Goal: Task Accomplishment & Management: Manage account settings

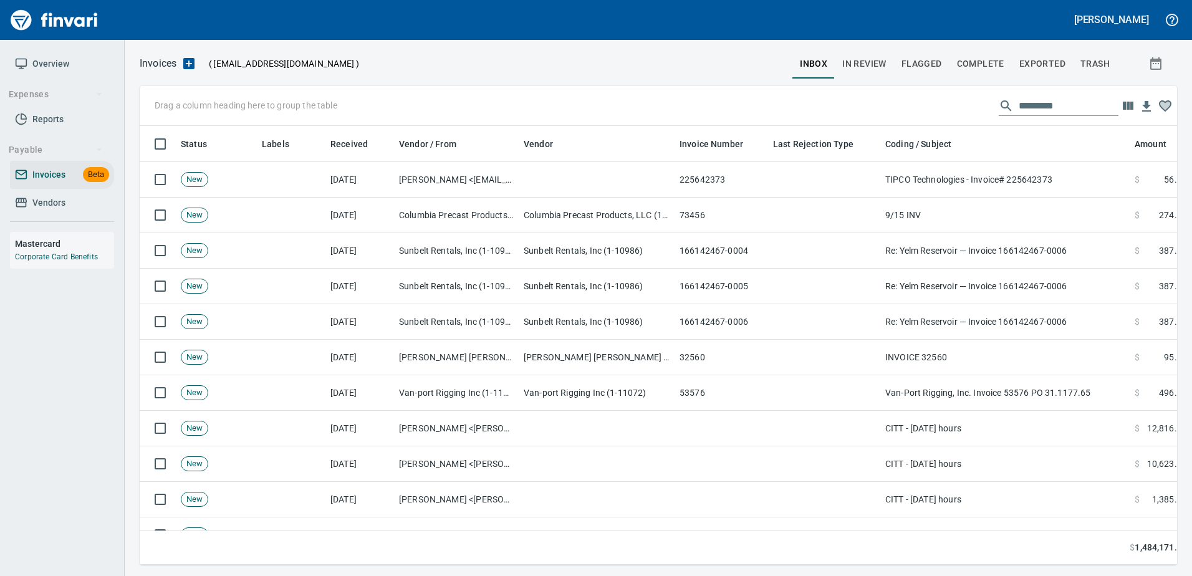
scroll to position [1, 1]
click at [52, 174] on span "Invoices" at bounding box center [48, 175] width 33 height 16
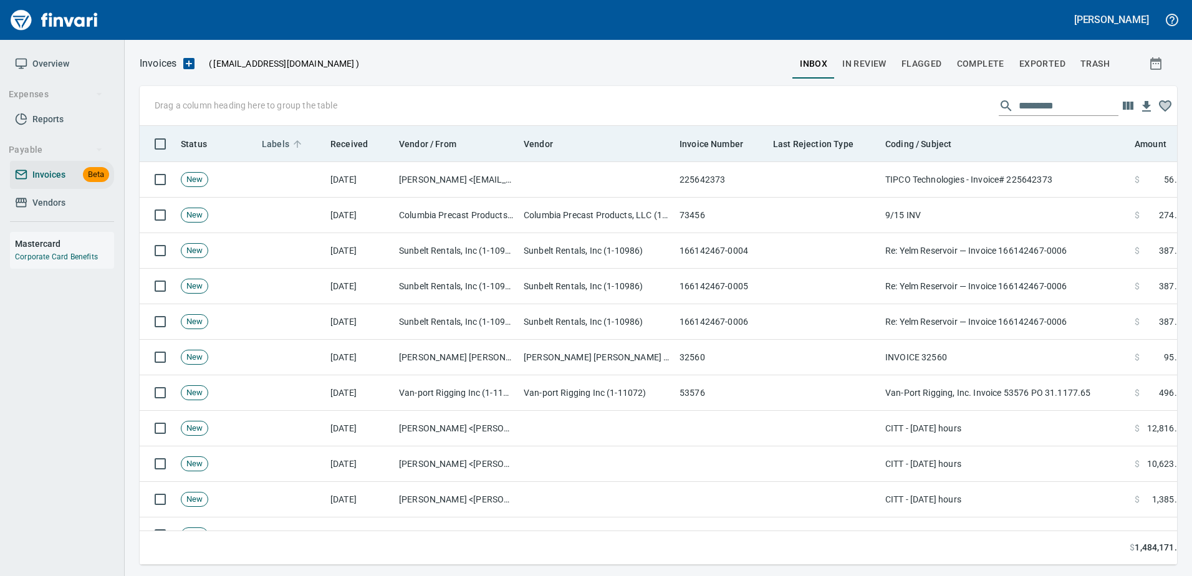
click at [275, 144] on span "Labels" at bounding box center [275, 144] width 27 height 15
click at [278, 138] on span "Labels" at bounding box center [275, 144] width 27 height 15
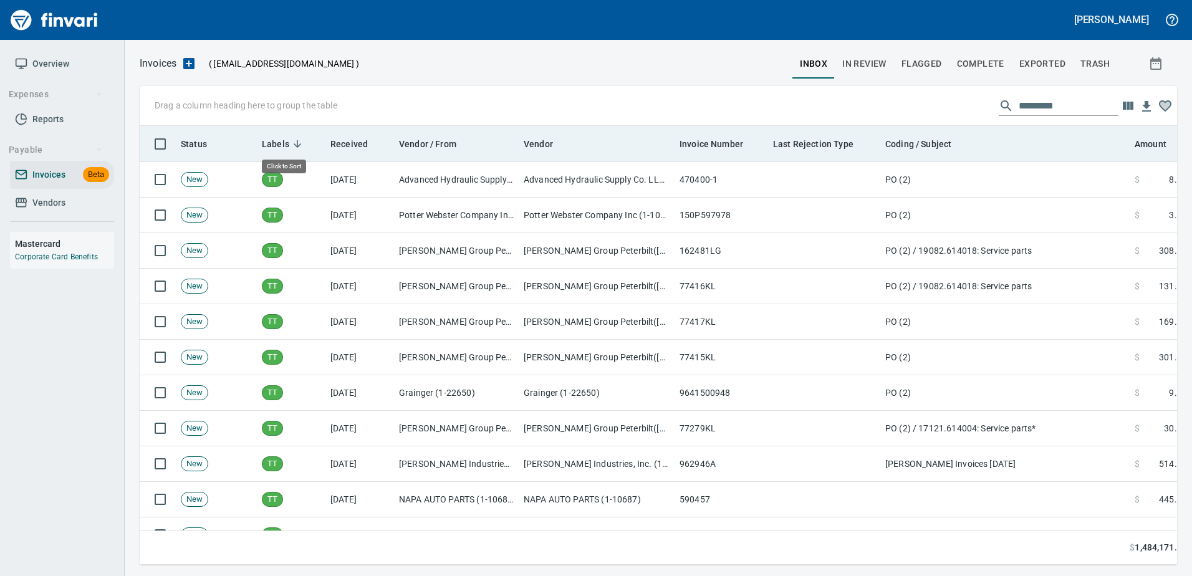
click at [277, 138] on span "Labels" at bounding box center [275, 144] width 27 height 15
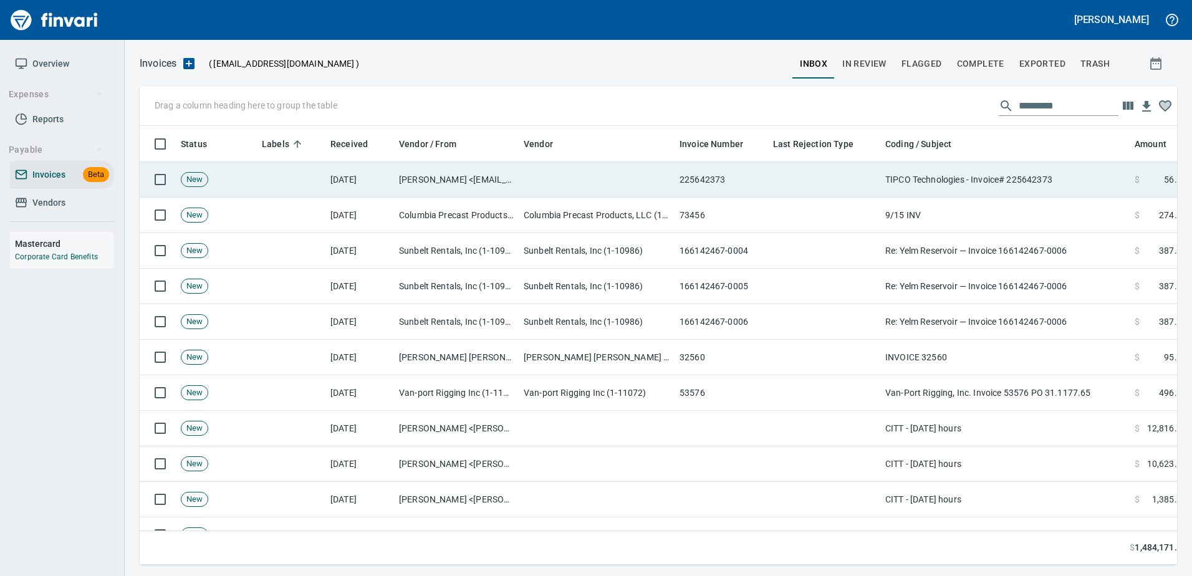
click at [923, 187] on td "TIPCO Technologies - Invoice# 225642373" at bounding box center [1004, 180] width 249 height 36
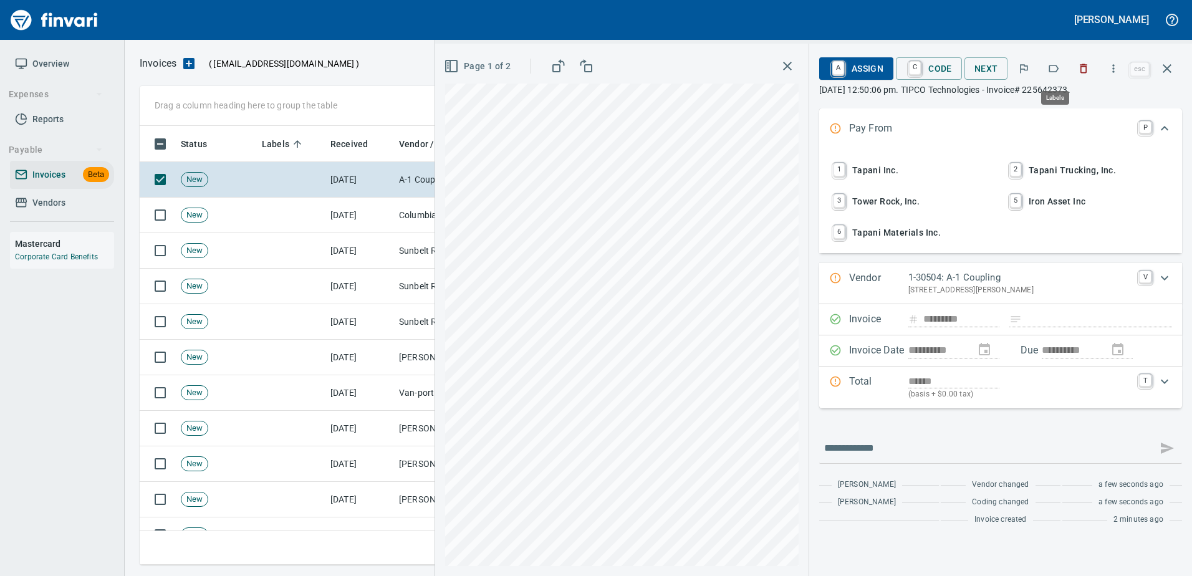
click at [1055, 69] on icon "button" at bounding box center [1053, 68] width 12 height 12
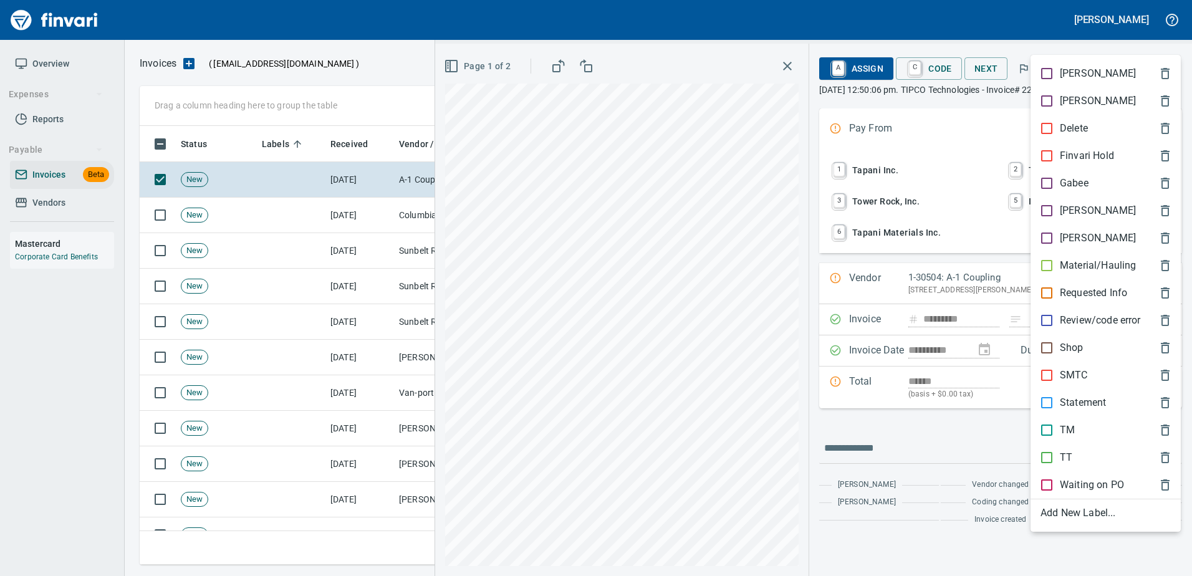
scroll to position [420, 1018]
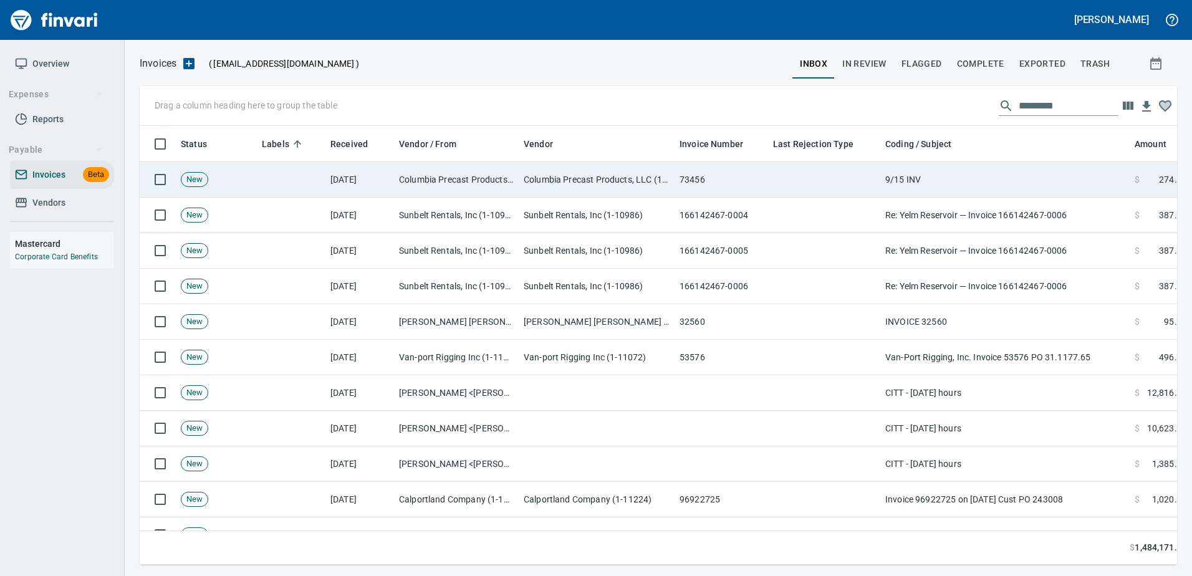
click at [1011, 182] on td "9/15 INV" at bounding box center [1004, 180] width 249 height 36
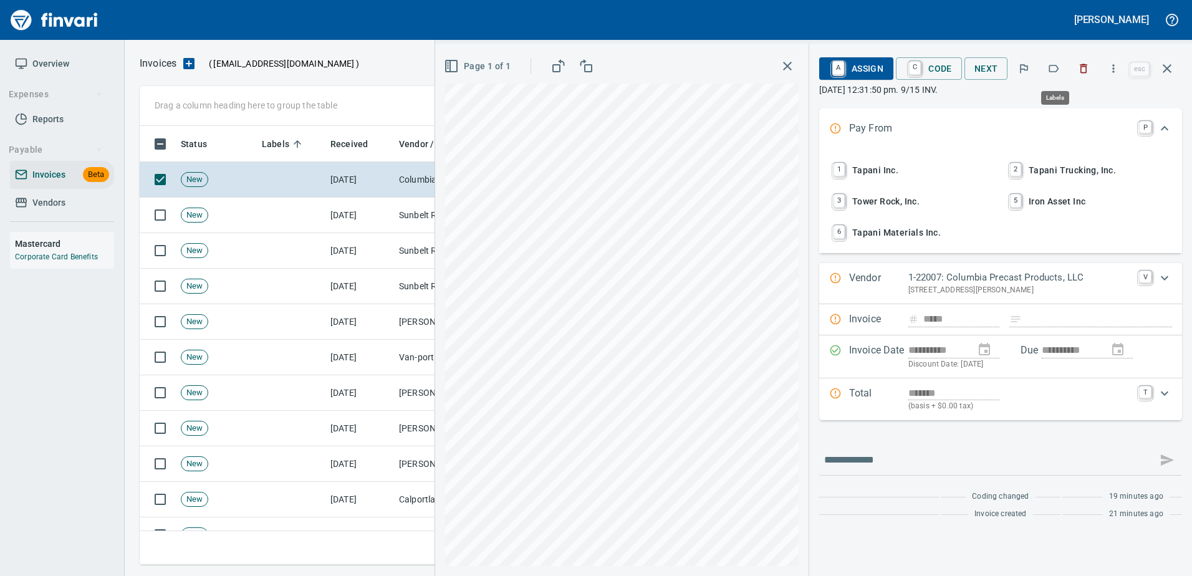
click at [1051, 70] on icon "button" at bounding box center [1054, 68] width 10 height 7
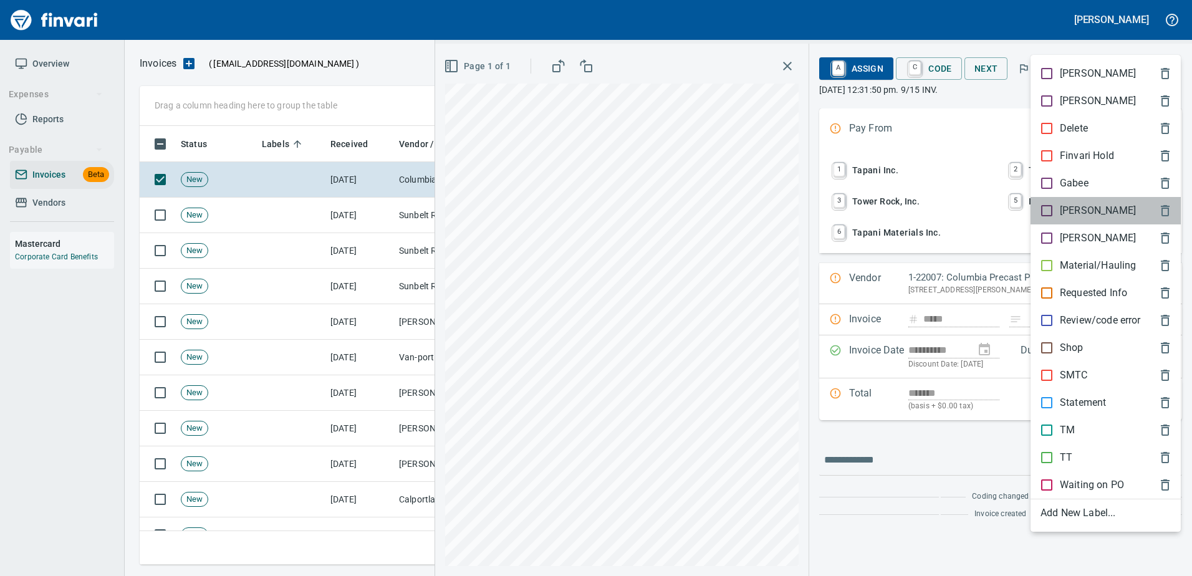
click at [1068, 214] on p "[PERSON_NAME]" at bounding box center [1098, 210] width 76 height 15
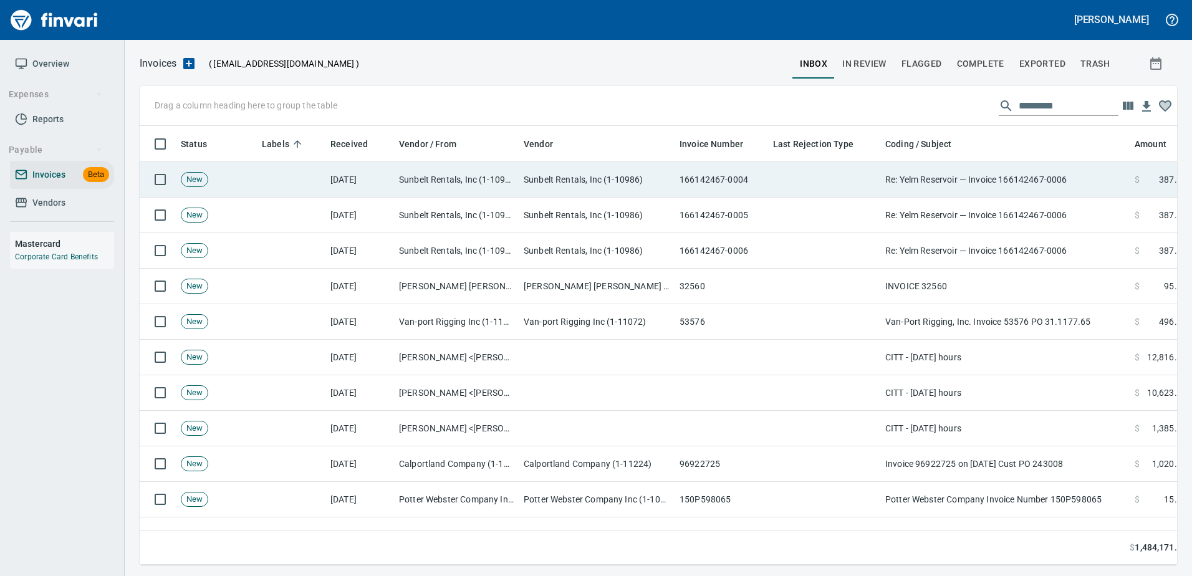
click at [1019, 179] on td "Re: Yelm Reservoir — Invoice 166142467-0006" at bounding box center [1004, 180] width 249 height 36
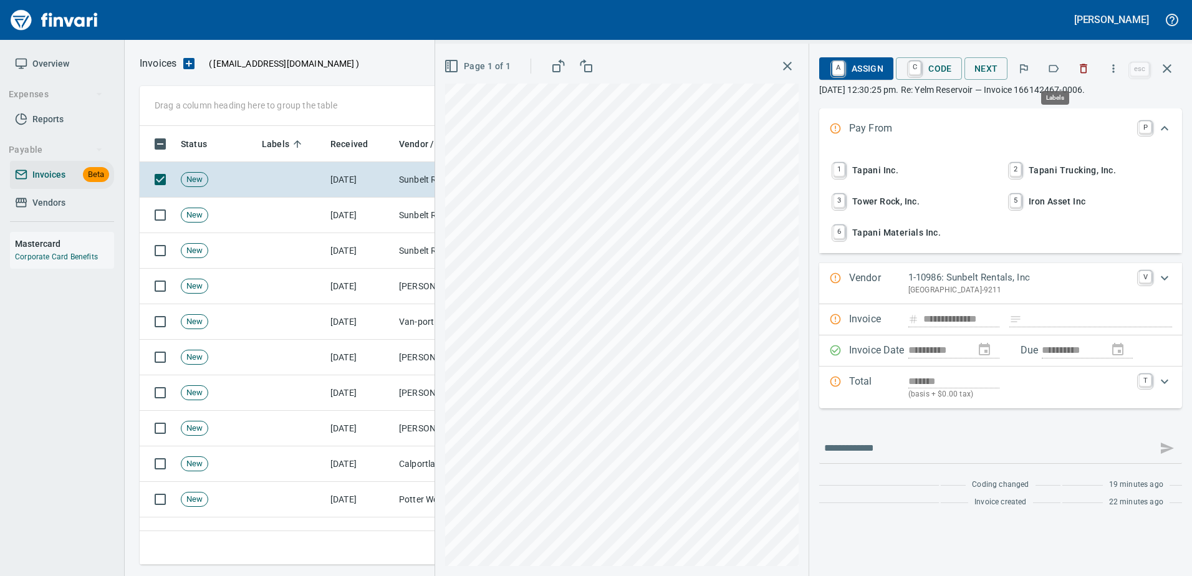
click at [1060, 62] on button "button" at bounding box center [1053, 68] width 27 height 27
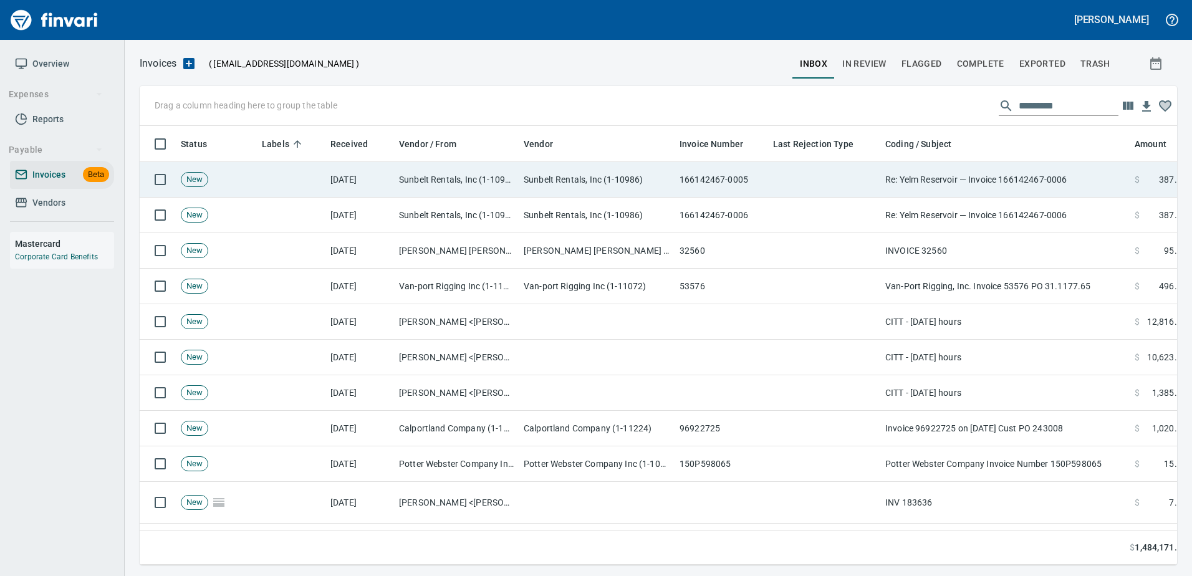
click at [957, 163] on td "Re: Yelm Reservoir — Invoice 166142467-0006" at bounding box center [1004, 180] width 249 height 36
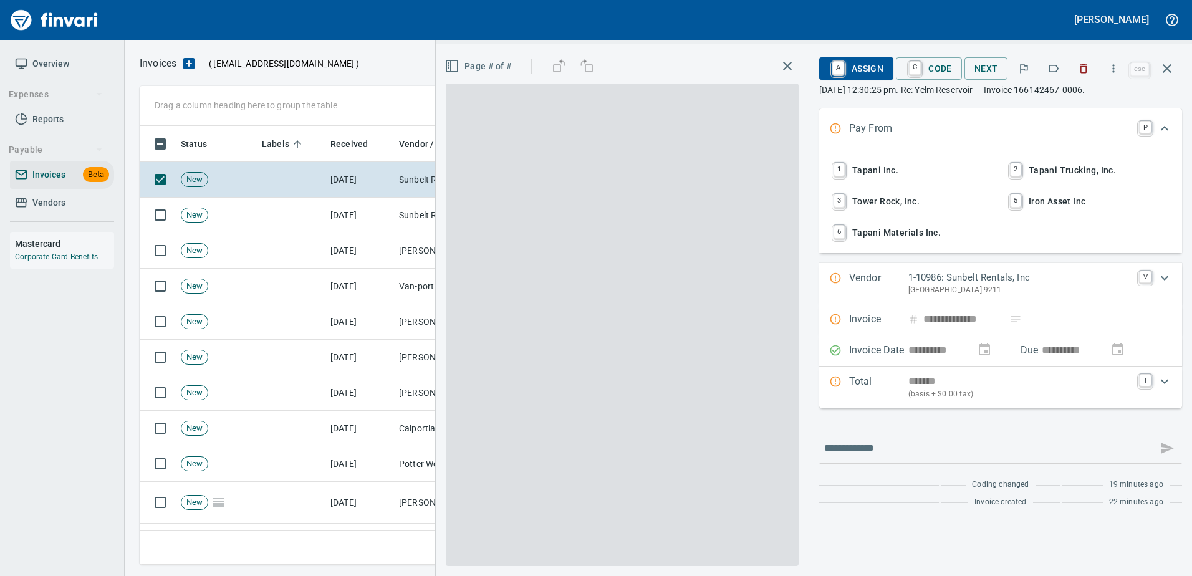
click at [1056, 73] on icon "button" at bounding box center [1053, 68] width 12 height 12
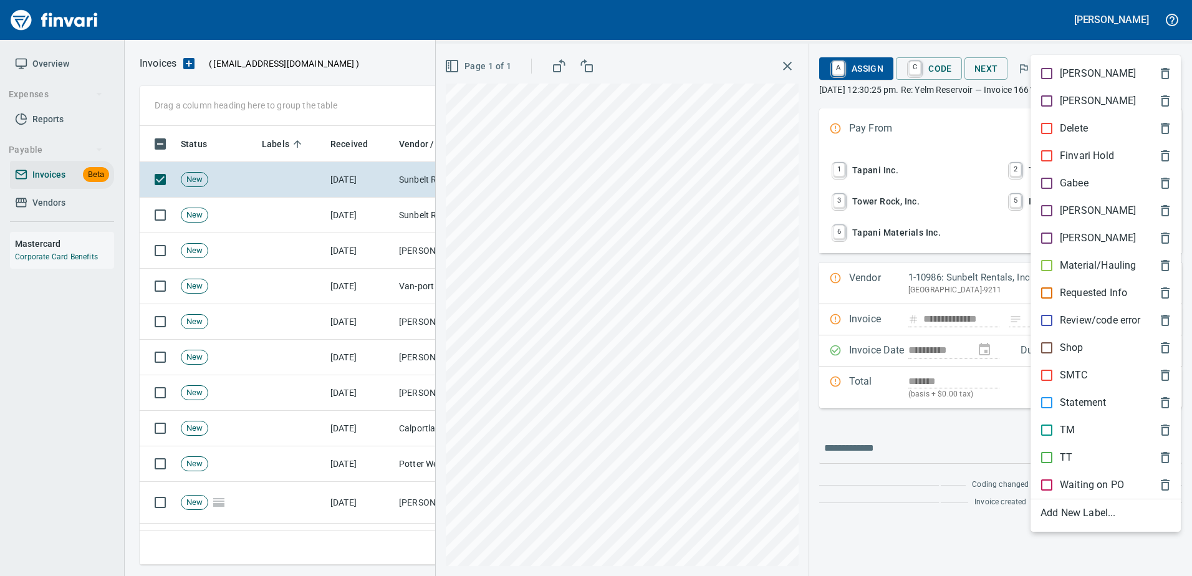
scroll to position [420, 1018]
click at [1067, 345] on p "Shop" at bounding box center [1072, 347] width 24 height 15
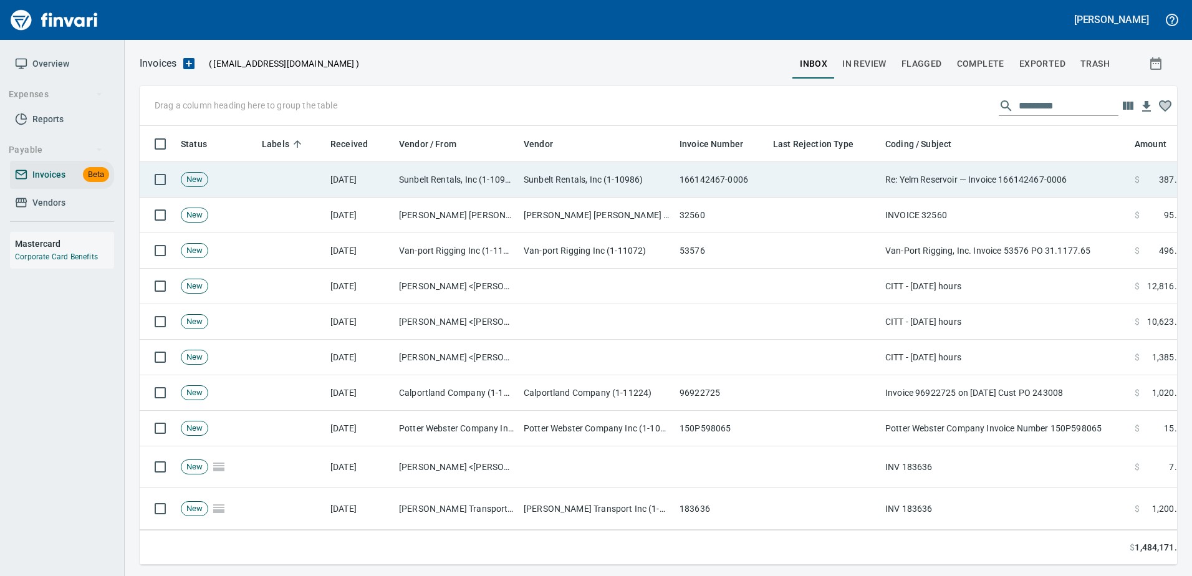
click at [981, 180] on td "Re: Yelm Reservoir — Invoice 166142467-0006" at bounding box center [1004, 180] width 249 height 36
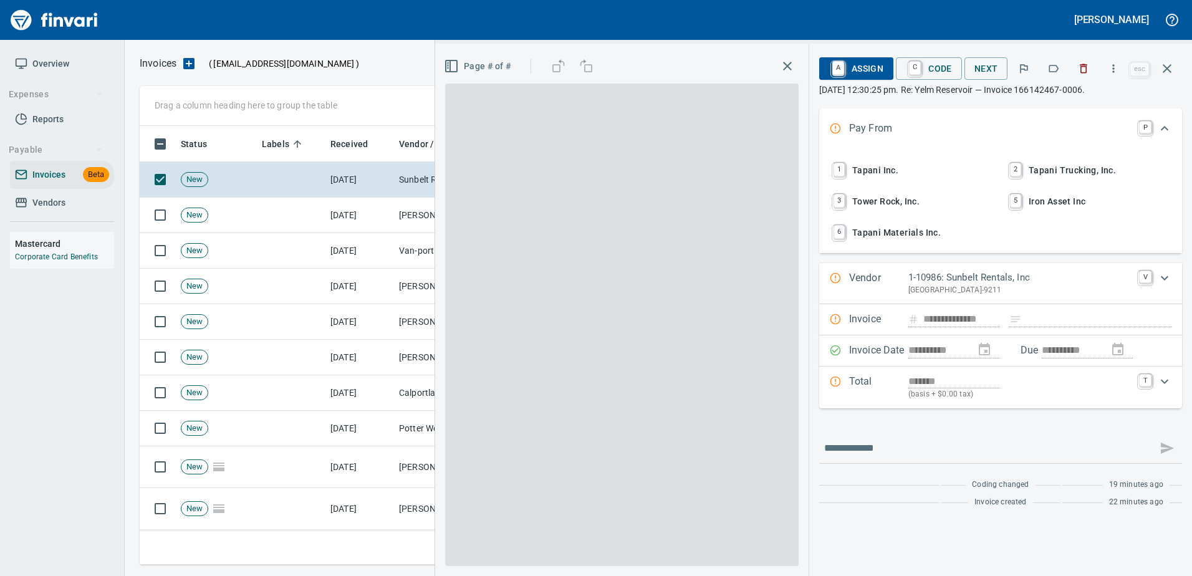
click at [1058, 62] on icon "button" at bounding box center [1053, 68] width 12 height 12
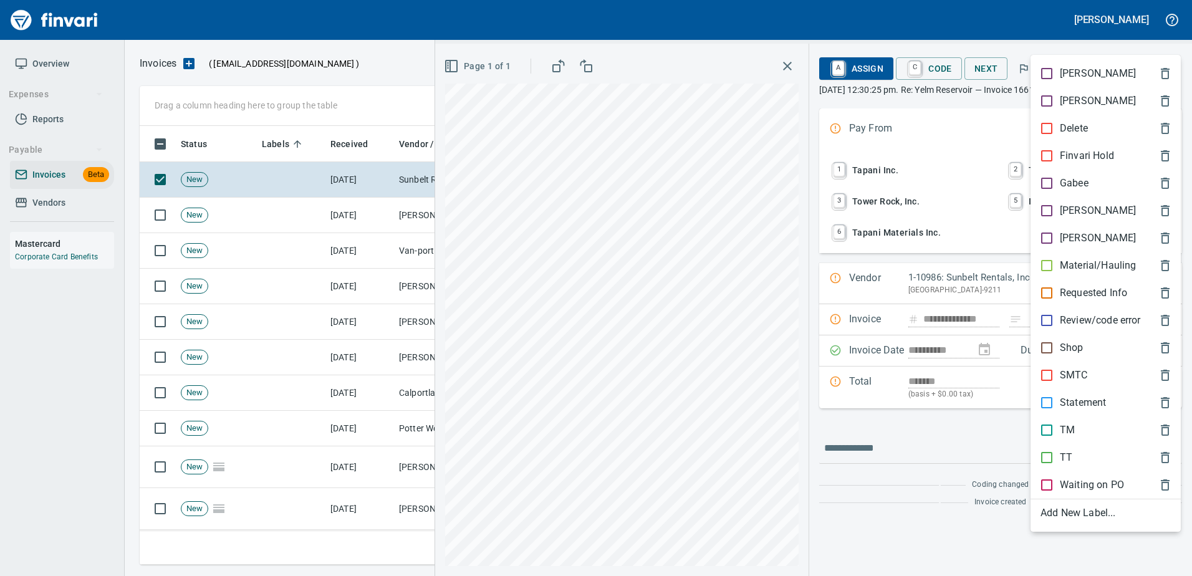
scroll to position [420, 1018]
click at [1070, 340] on div "Shop" at bounding box center [1106, 347] width 150 height 27
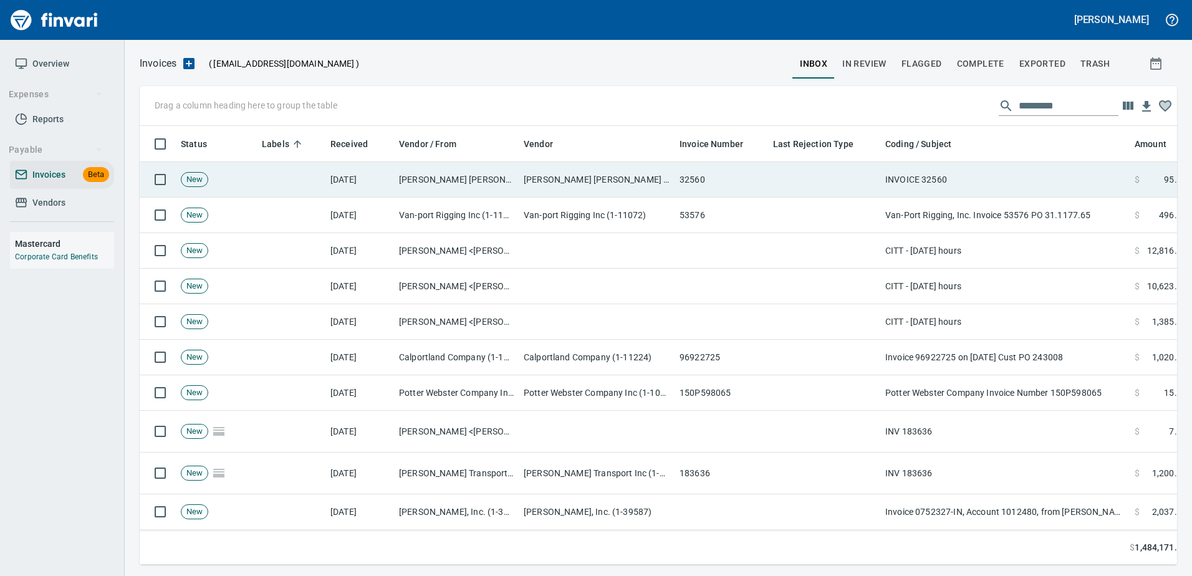
click at [1016, 163] on td "INVOICE 32560" at bounding box center [1004, 180] width 249 height 36
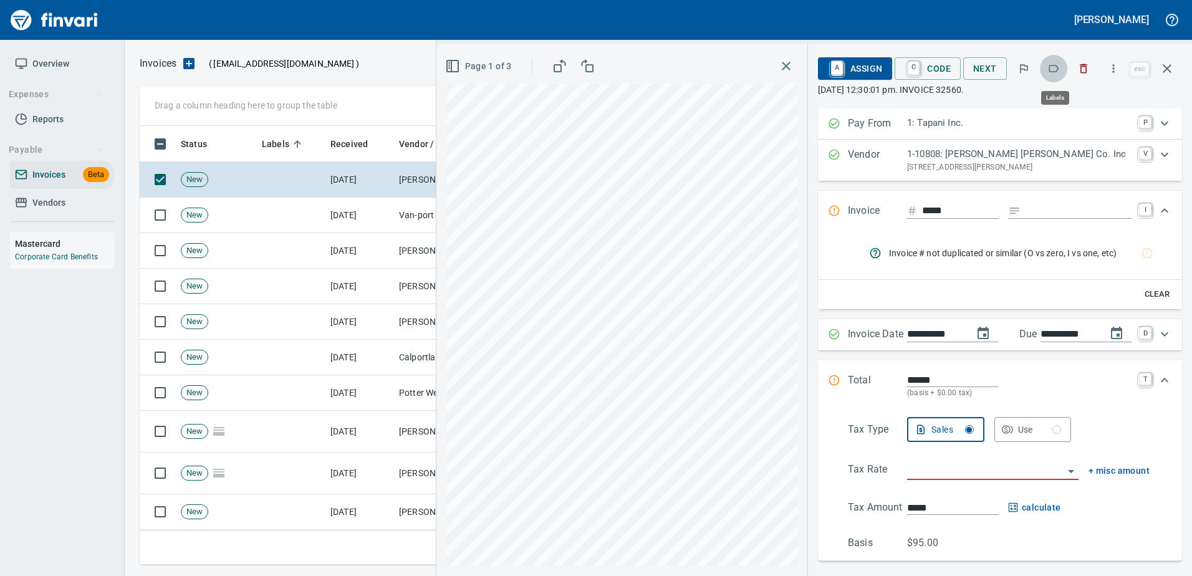
click at [1056, 61] on button "button" at bounding box center [1053, 68] width 27 height 27
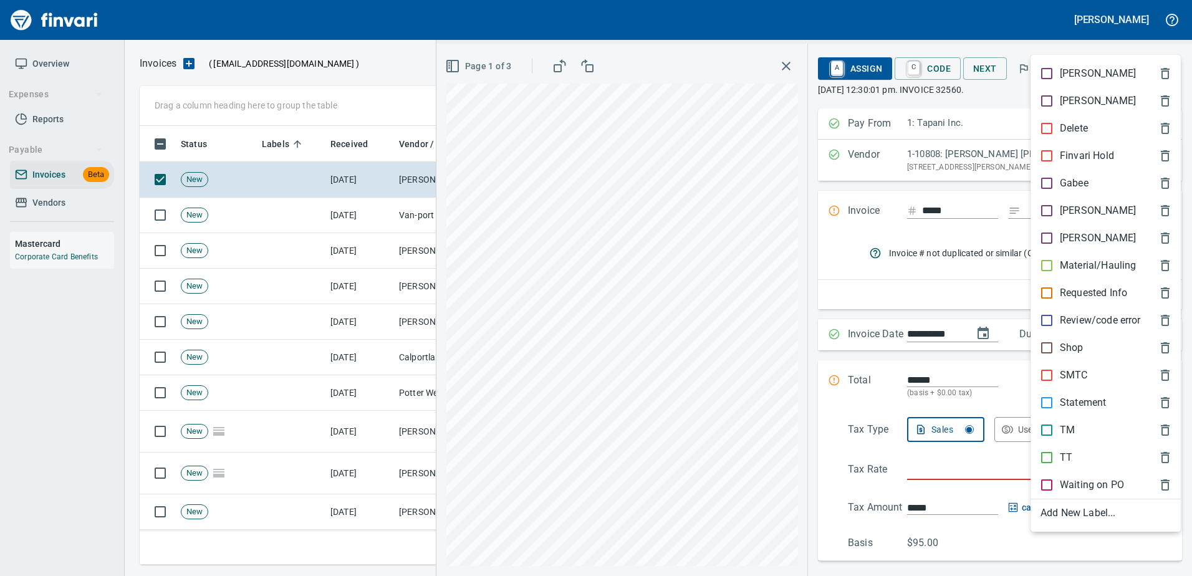
click at [1091, 257] on div "Material/Hauling" at bounding box center [1106, 265] width 150 height 27
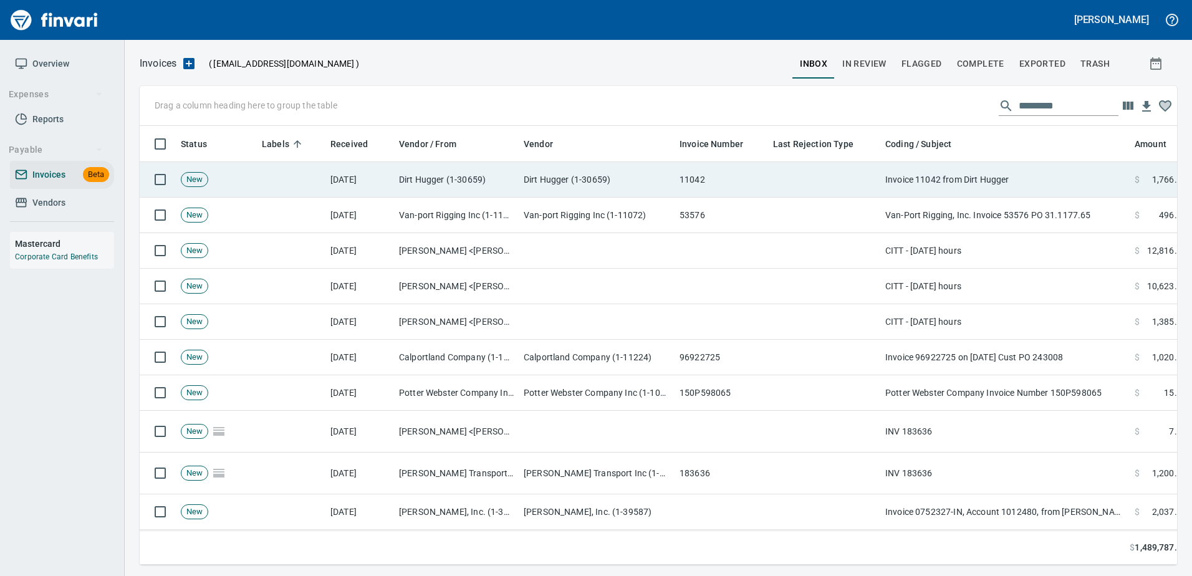
click at [622, 184] on td "Dirt Hugger (1-30659)" at bounding box center [597, 180] width 156 height 36
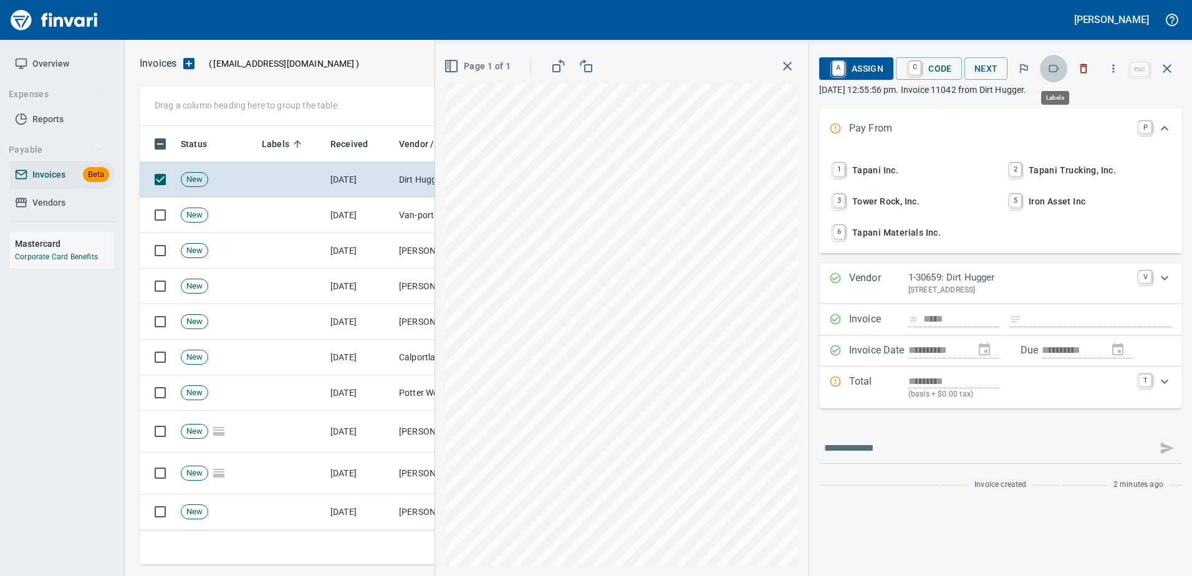
click at [1056, 68] on icon "button" at bounding box center [1053, 68] width 12 height 12
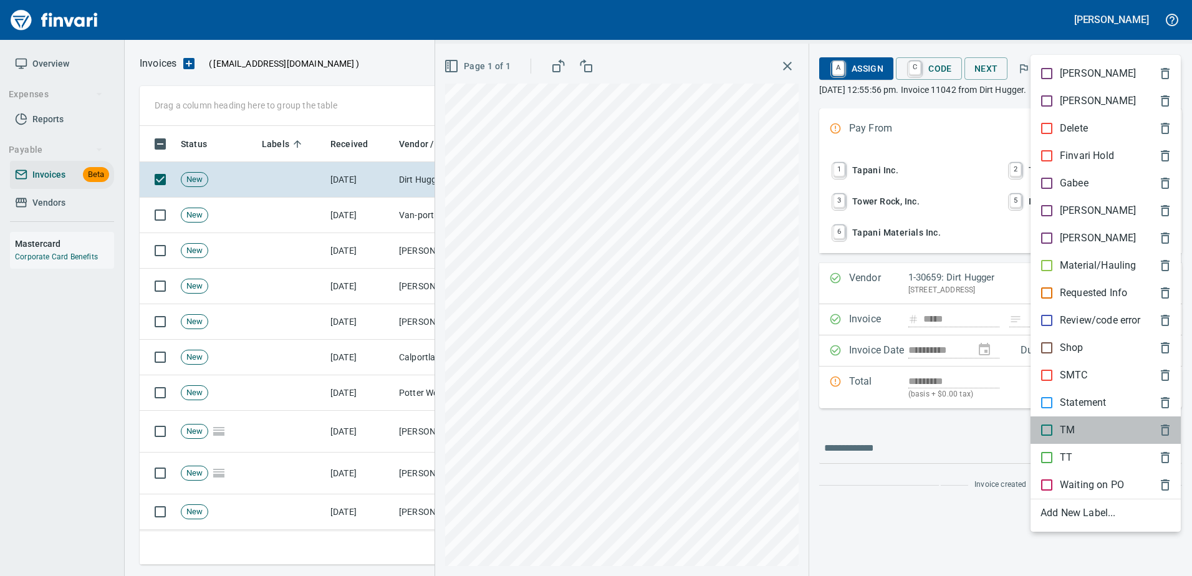
click at [1064, 431] on p "TM" at bounding box center [1067, 430] width 15 height 15
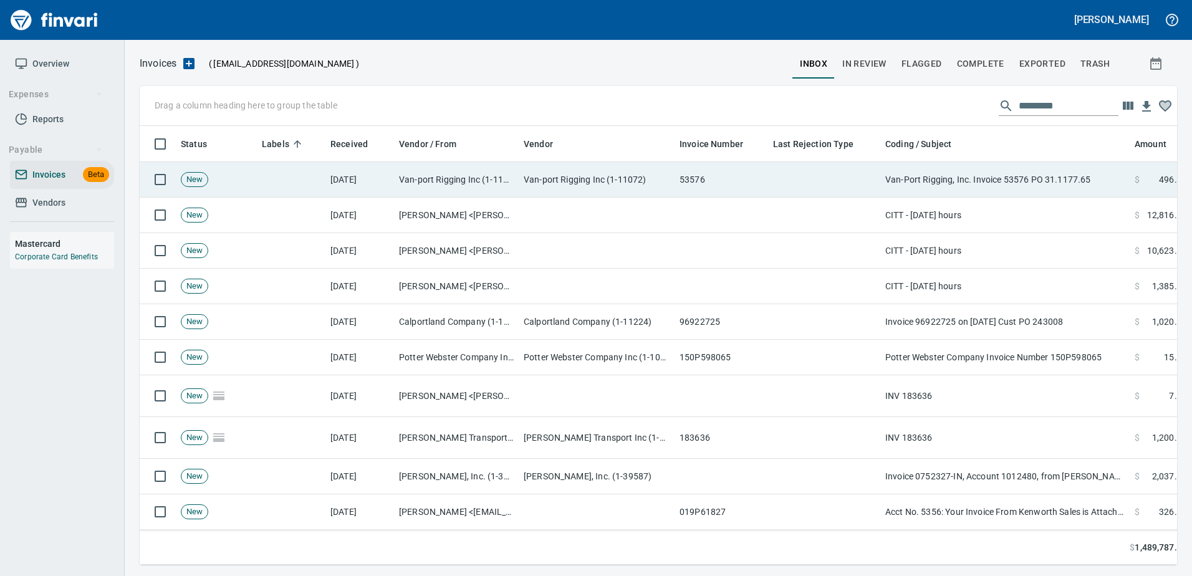
click at [938, 183] on td "Van-Port Rigging, Inc. Invoice 53576 PO 31.1177.65" at bounding box center [1004, 180] width 249 height 36
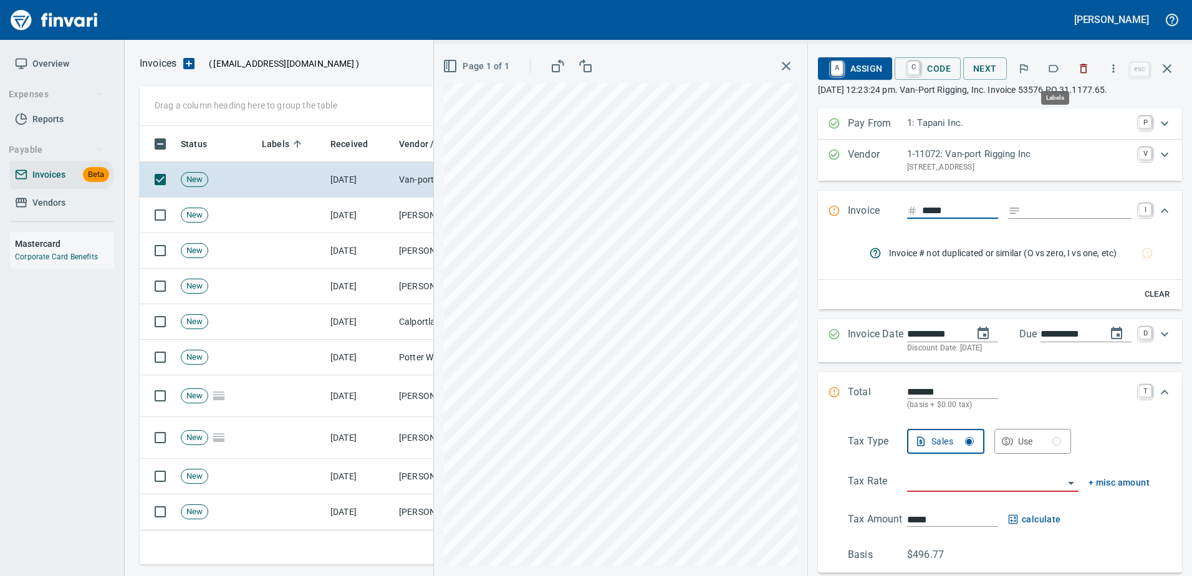
click at [1058, 62] on button "button" at bounding box center [1053, 68] width 27 height 27
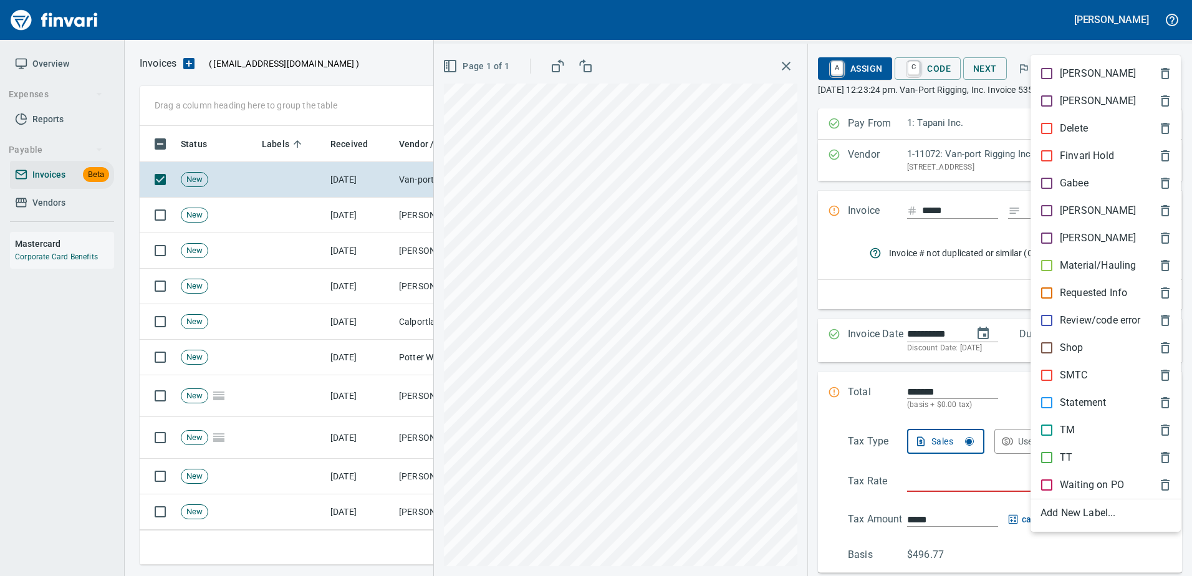
scroll to position [420, 1018]
click at [1065, 387] on div "SMTC" at bounding box center [1106, 375] width 150 height 27
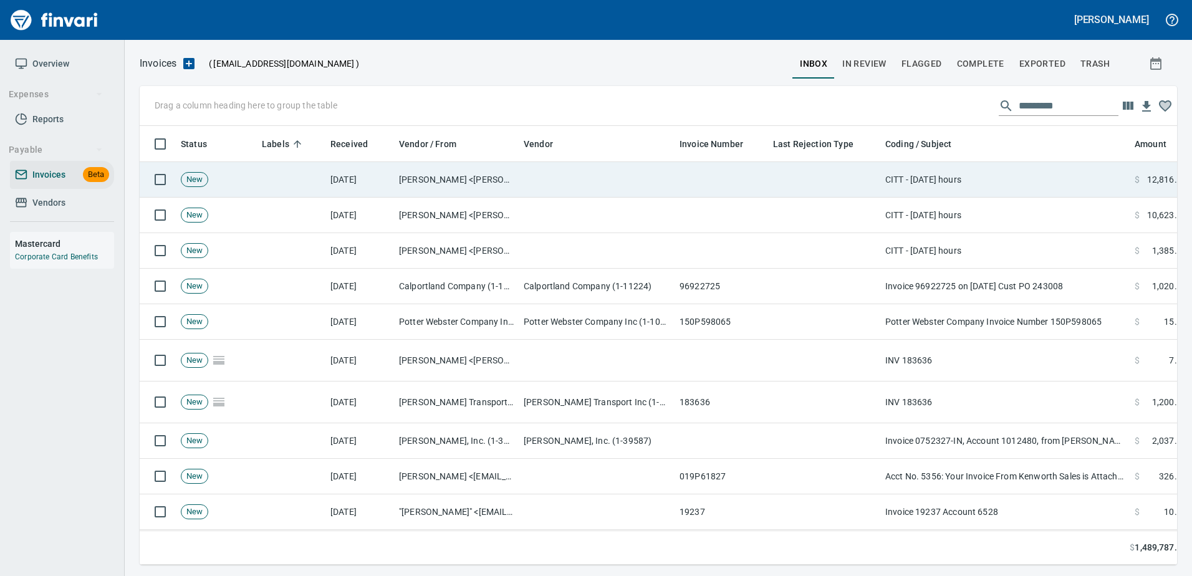
click at [999, 187] on td "CITT - [DATE] hours" at bounding box center [1004, 180] width 249 height 36
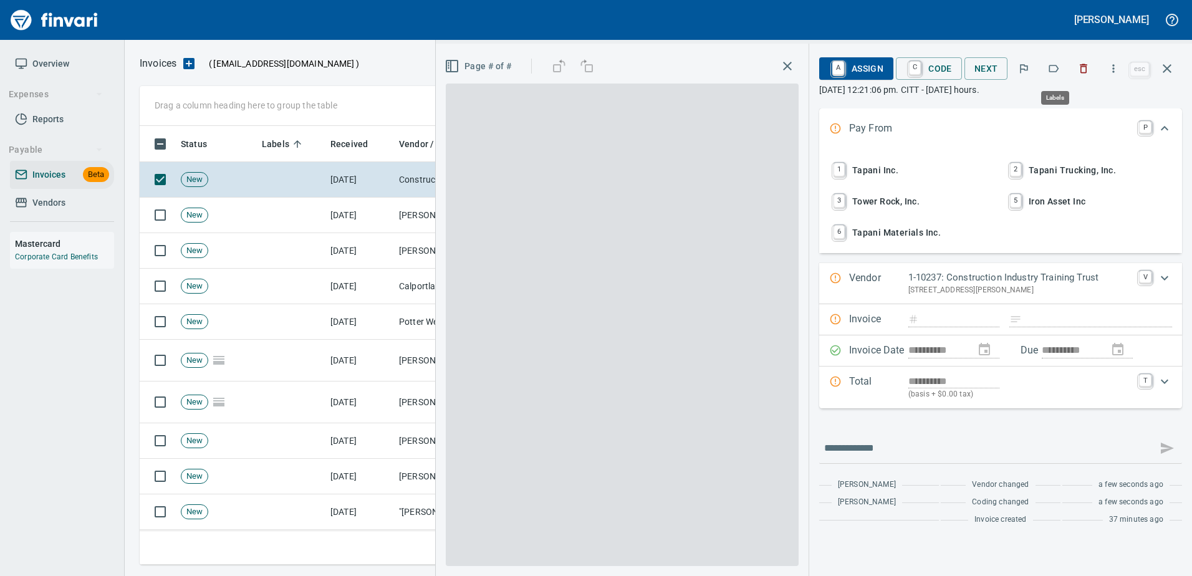
click at [1063, 70] on button "button" at bounding box center [1053, 68] width 27 height 27
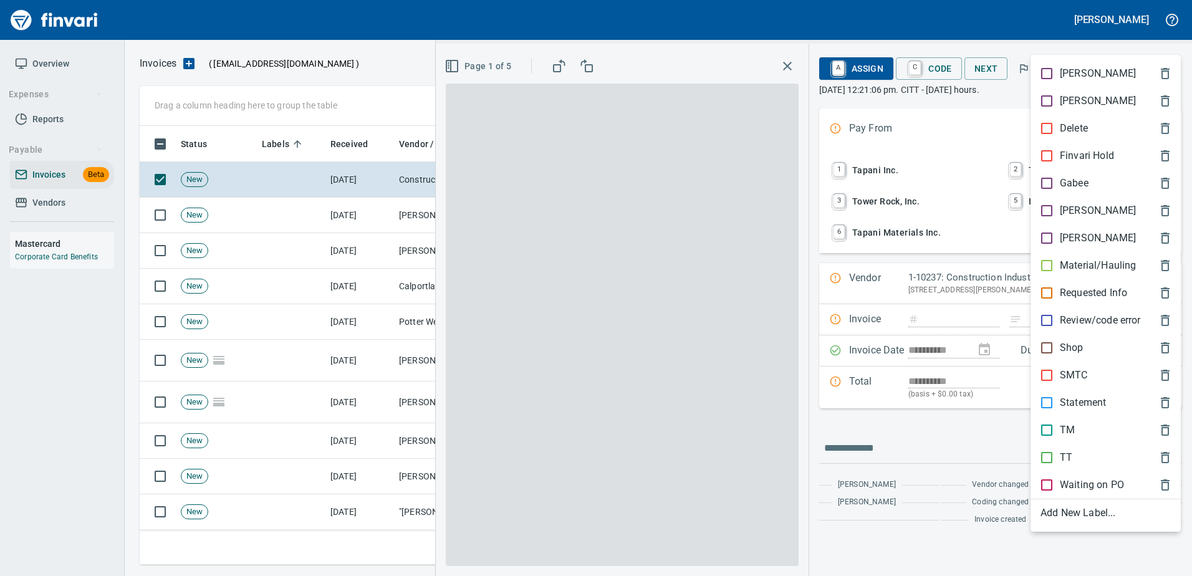
scroll to position [420, 1018]
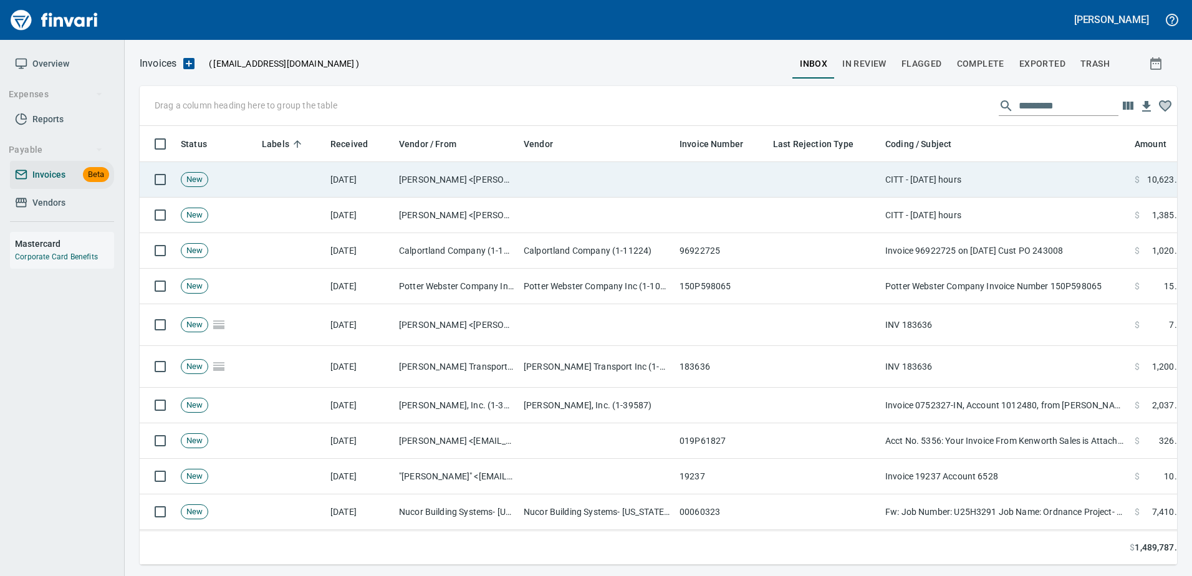
click at [449, 174] on td "[PERSON_NAME] <[PERSON_NAME][EMAIL_ADDRESS][PERSON_NAME][DOMAIN_NAME]>" at bounding box center [456, 180] width 125 height 36
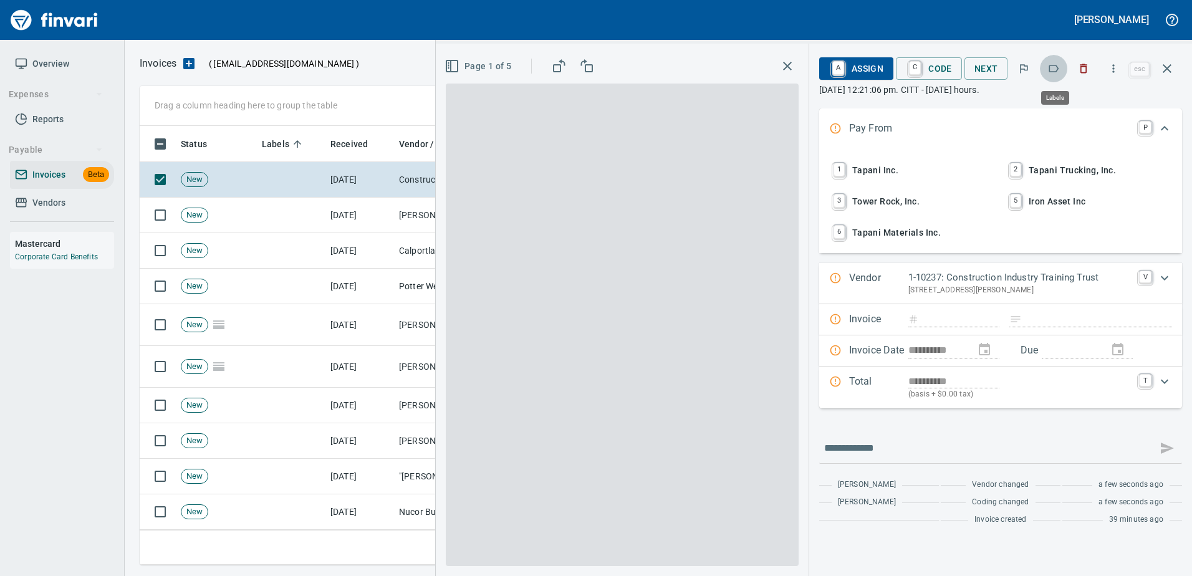
click at [1053, 69] on icon "button" at bounding box center [1053, 68] width 12 height 12
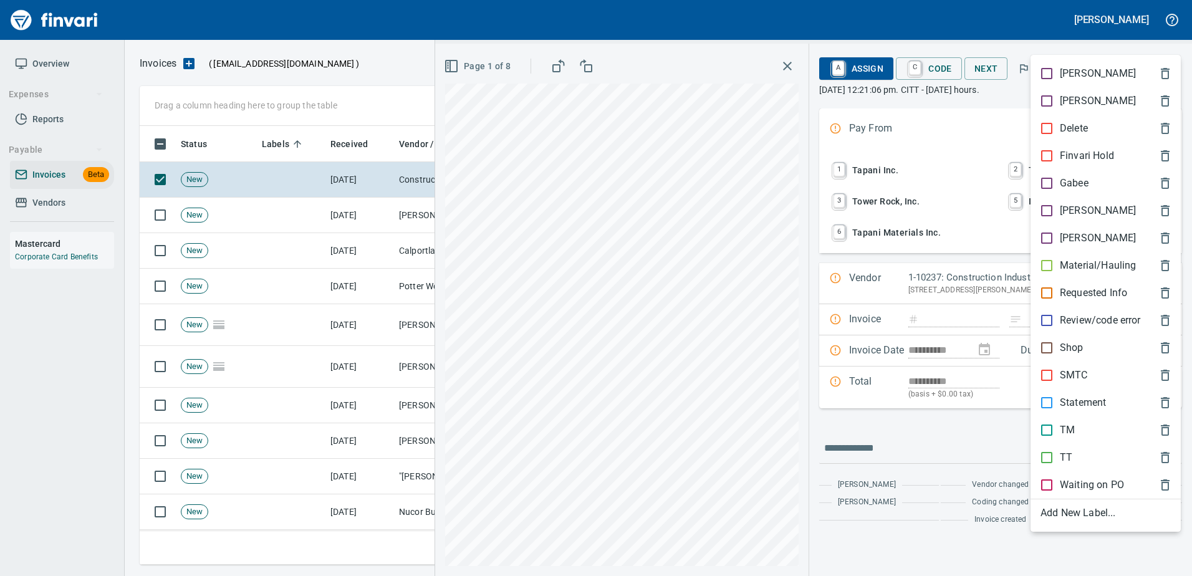
click at [1062, 214] on p "[PERSON_NAME]" at bounding box center [1098, 210] width 76 height 15
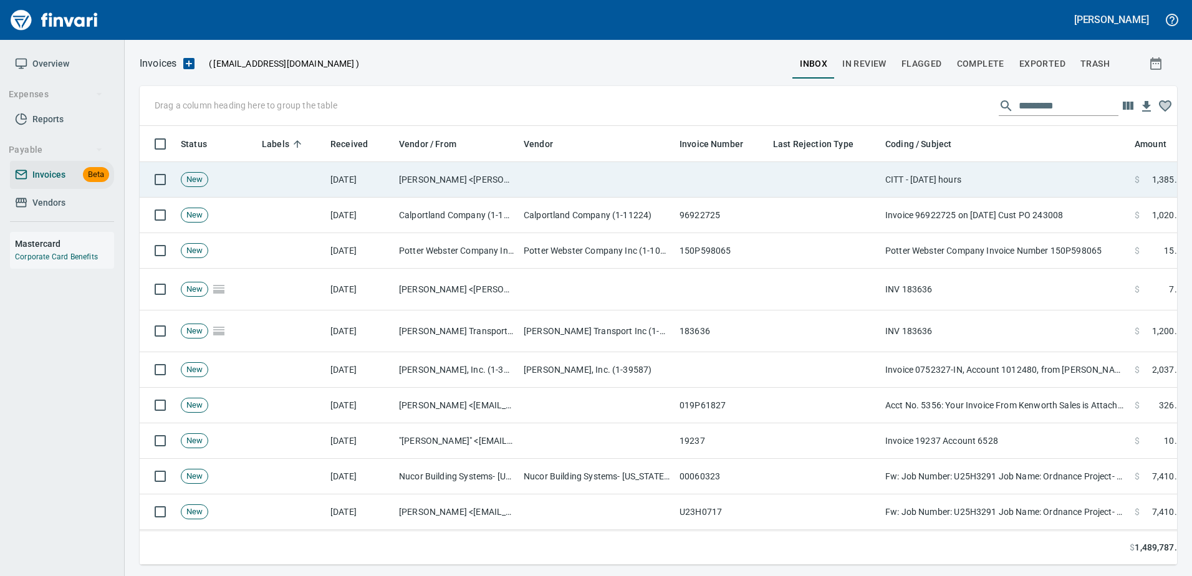
click at [978, 172] on td "CITT - [DATE] hours" at bounding box center [1004, 180] width 249 height 36
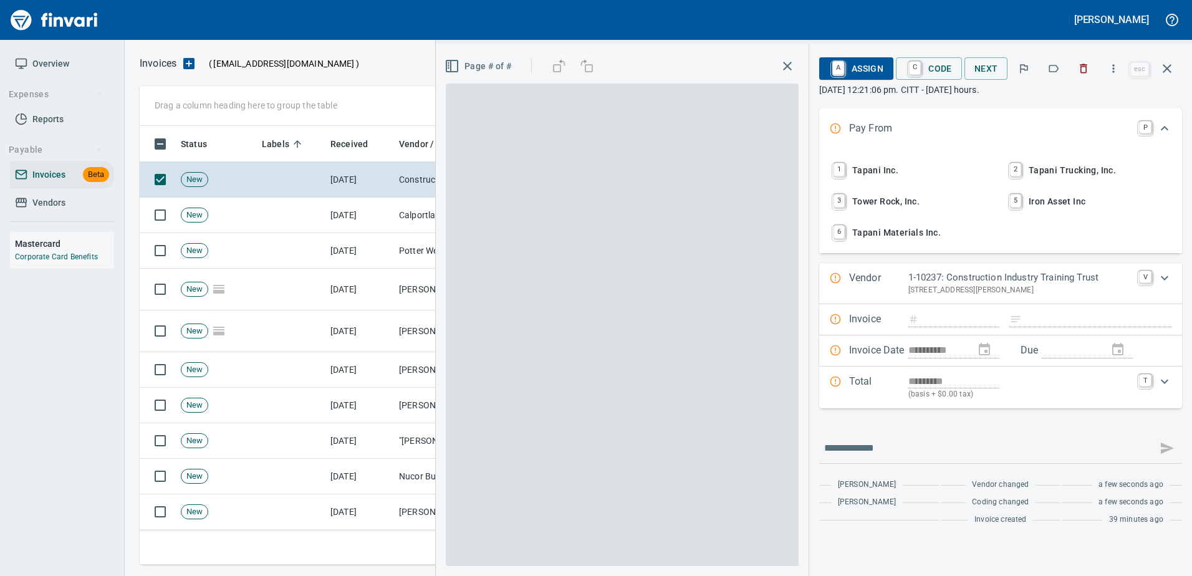
click at [1059, 67] on icon "button" at bounding box center [1054, 68] width 10 height 7
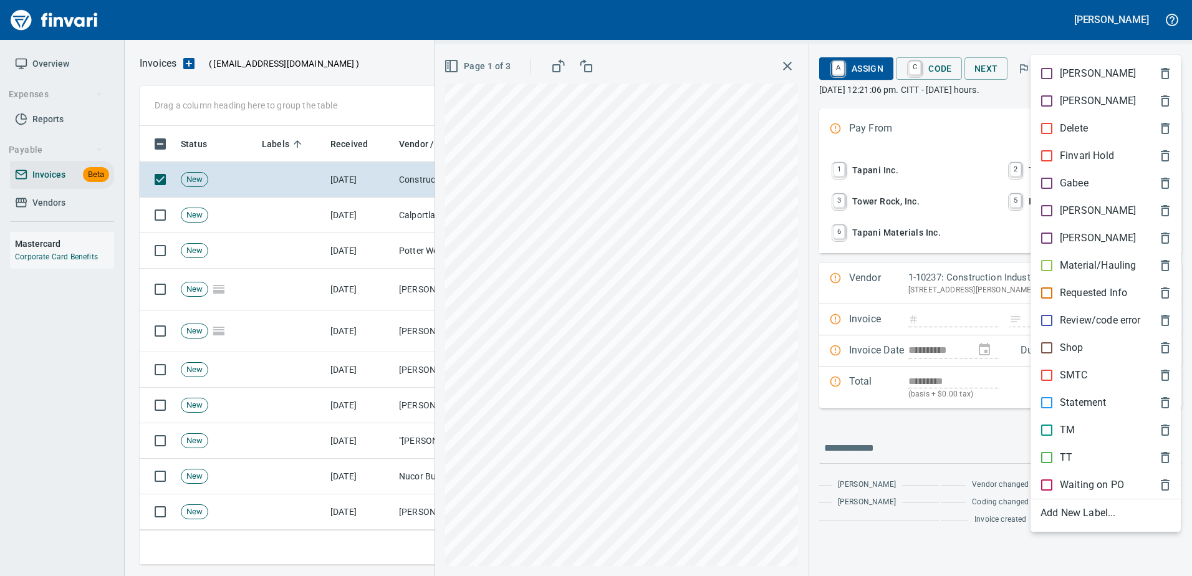
click at [1049, 200] on div "[PERSON_NAME]" at bounding box center [1106, 210] width 150 height 27
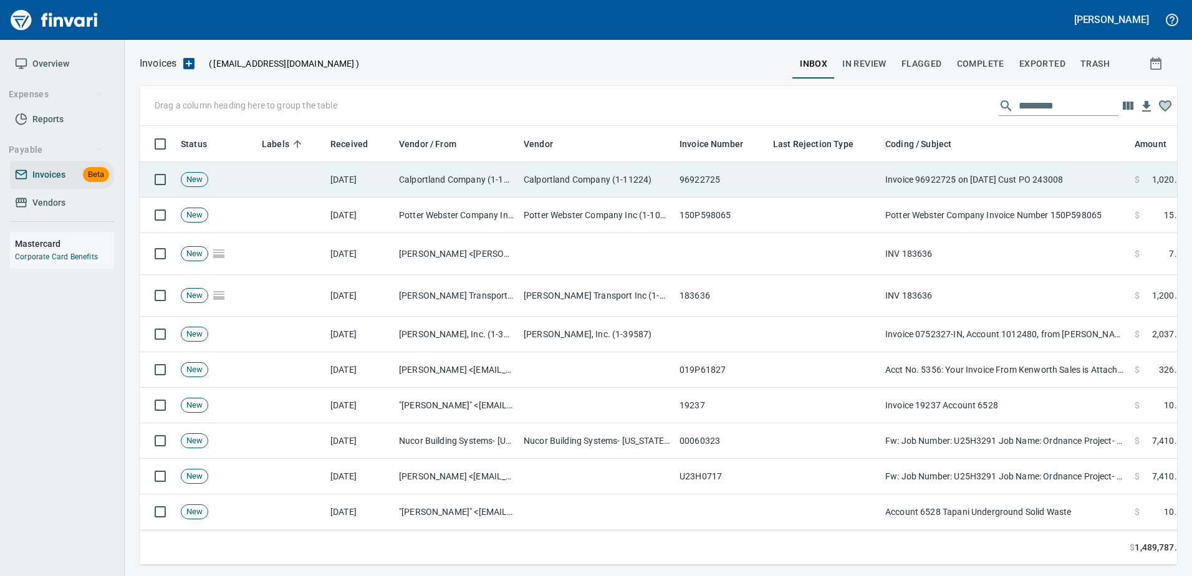
click at [923, 186] on td "Invoice 96922725 on [DATE] Cust PO 243008" at bounding box center [1004, 180] width 249 height 36
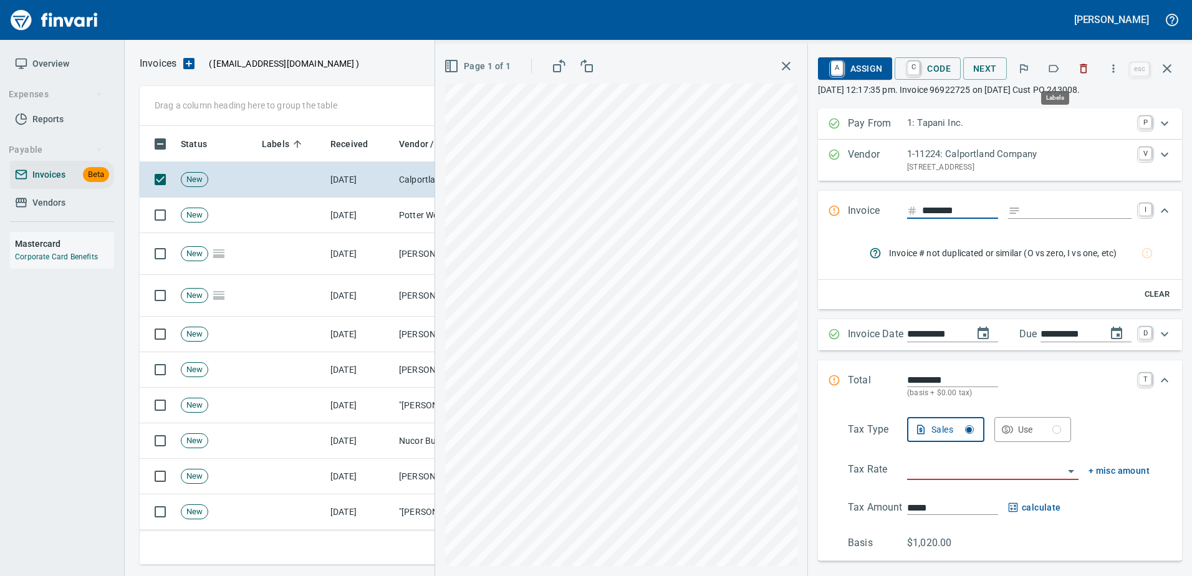
click at [1057, 70] on icon "button" at bounding box center [1053, 68] width 12 height 12
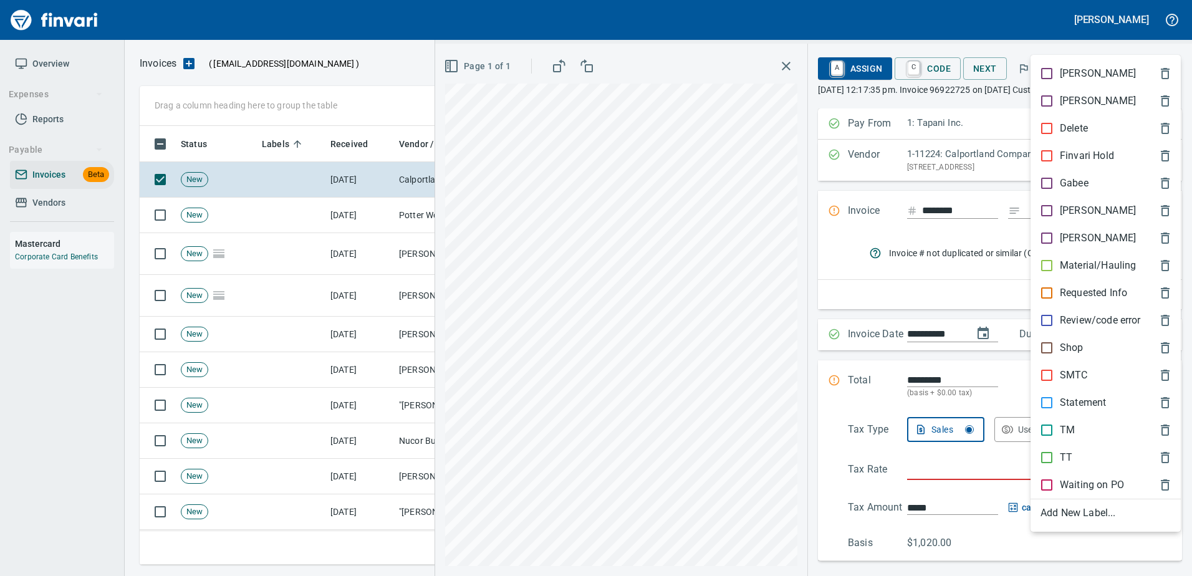
scroll to position [420, 1018]
click at [1089, 274] on div "Material/Hauling" at bounding box center [1106, 265] width 150 height 27
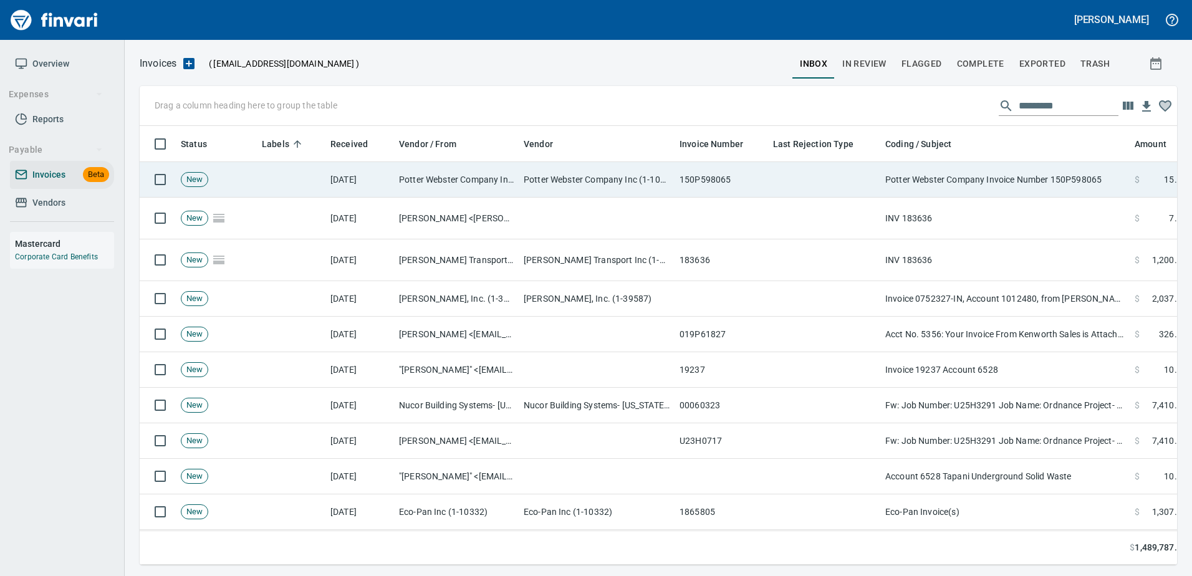
click at [1019, 175] on td "Potter Webster Company Invoice Number 150P598065" at bounding box center [1004, 180] width 249 height 36
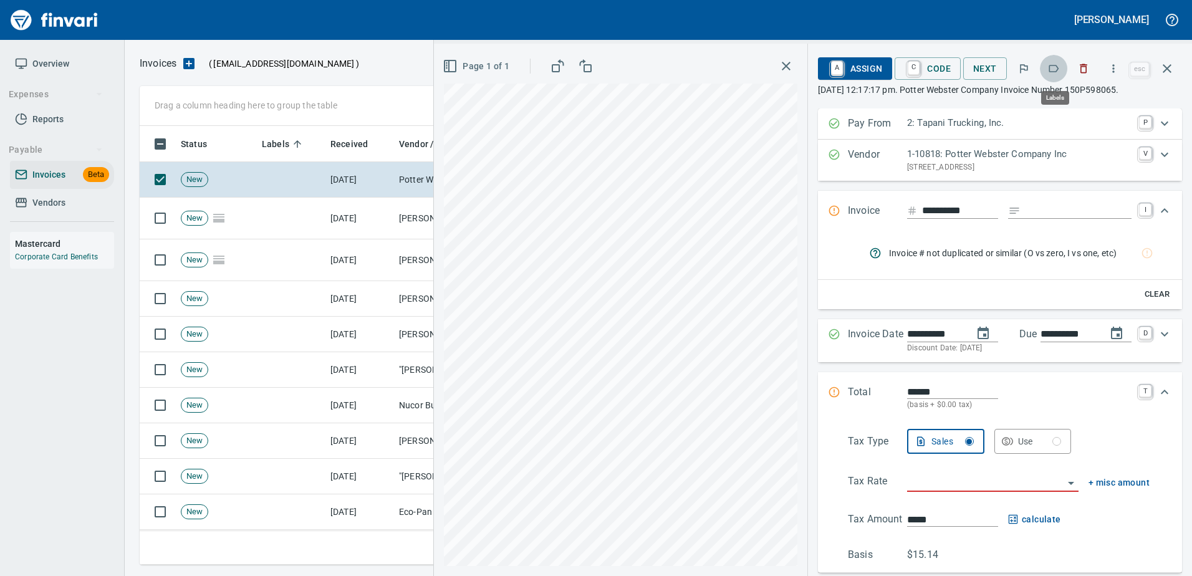
click at [1059, 69] on icon "button" at bounding box center [1054, 68] width 10 height 7
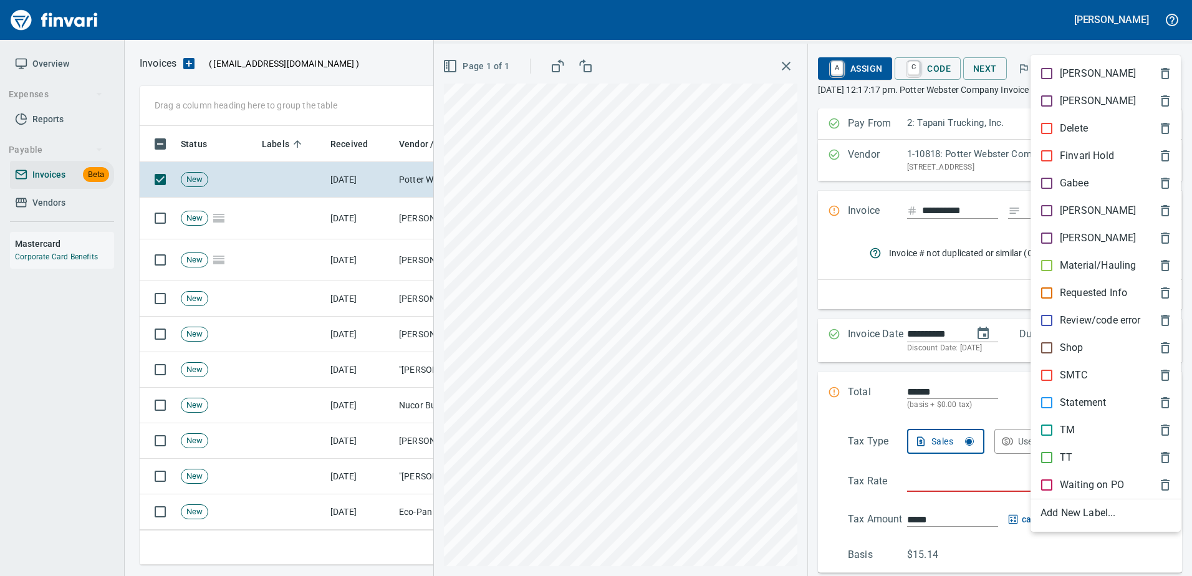
click at [1064, 462] on p "TT" at bounding box center [1066, 457] width 12 height 15
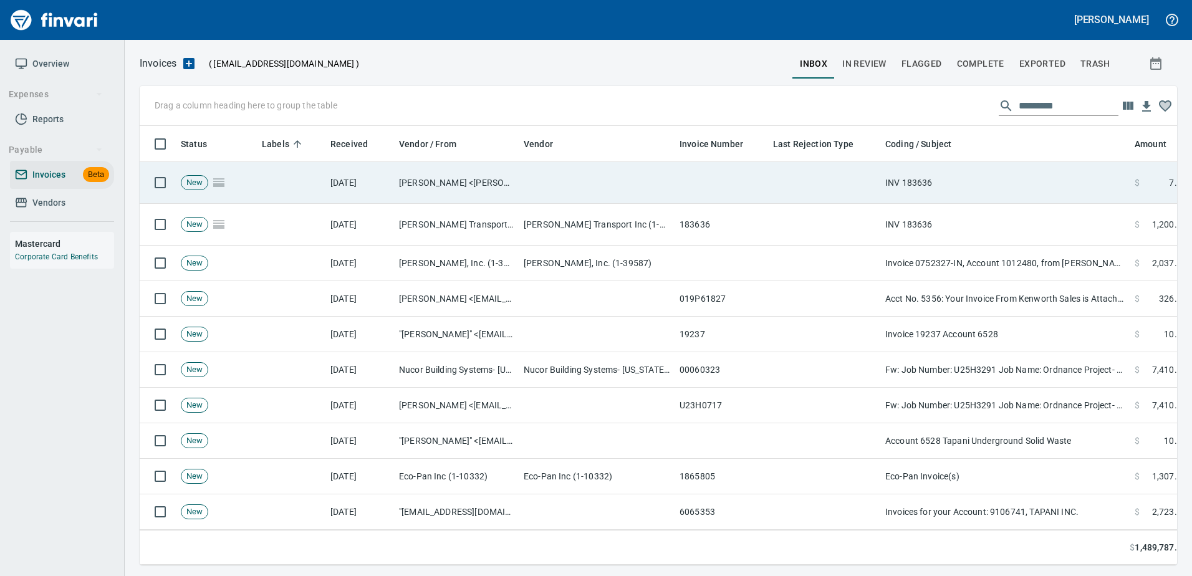
click at [994, 167] on td "INV 183636" at bounding box center [1004, 183] width 249 height 42
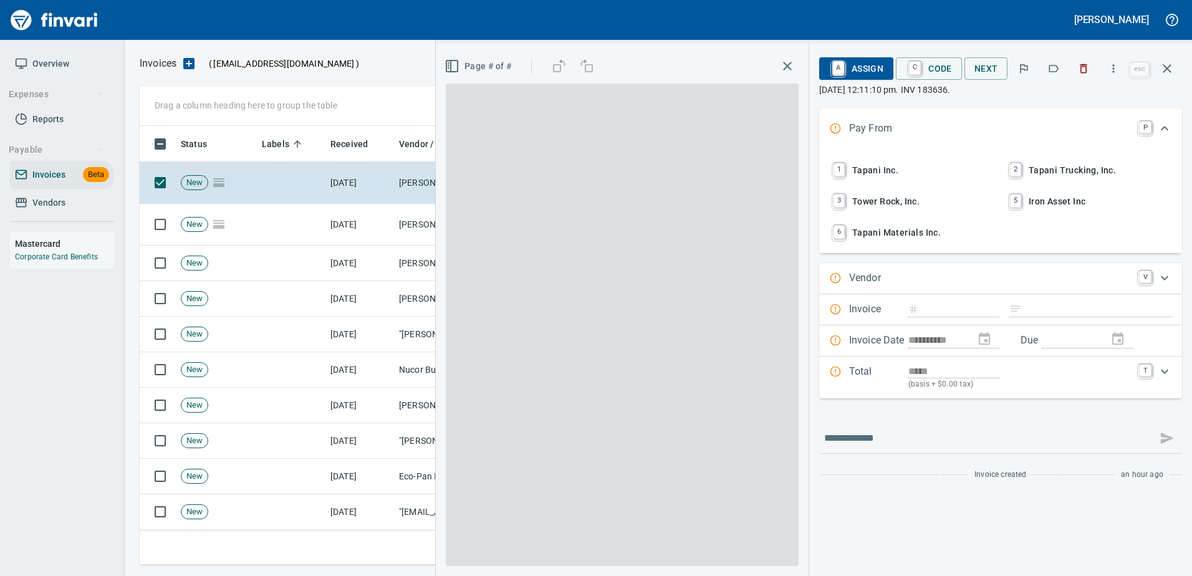
click at [1051, 70] on icon "button" at bounding box center [1054, 68] width 10 height 7
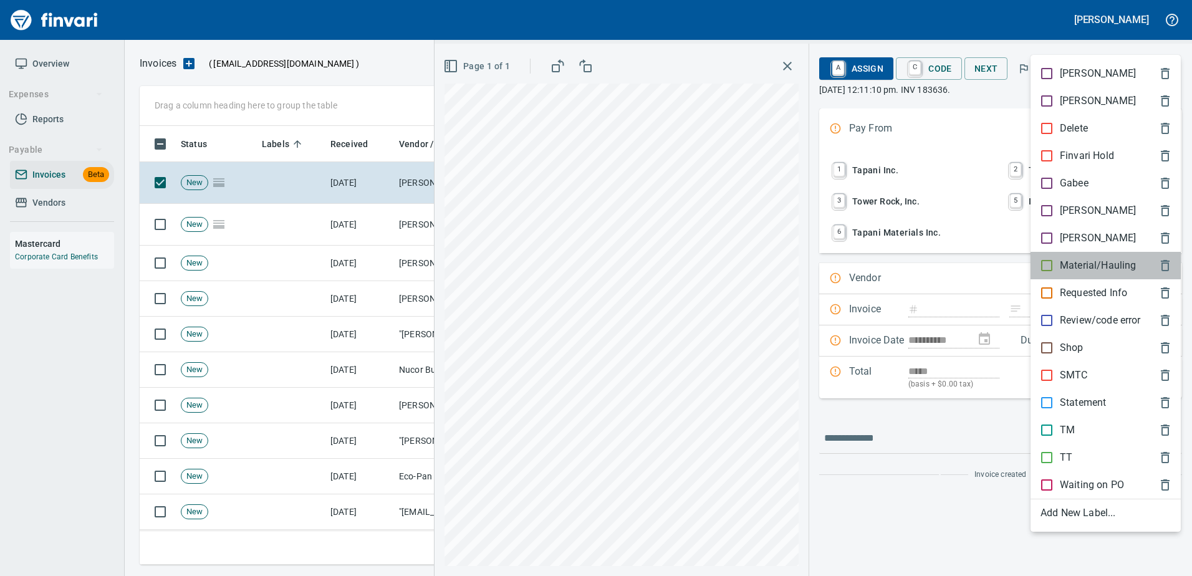
click at [1082, 261] on p "Material/Hauling" at bounding box center [1098, 265] width 76 height 15
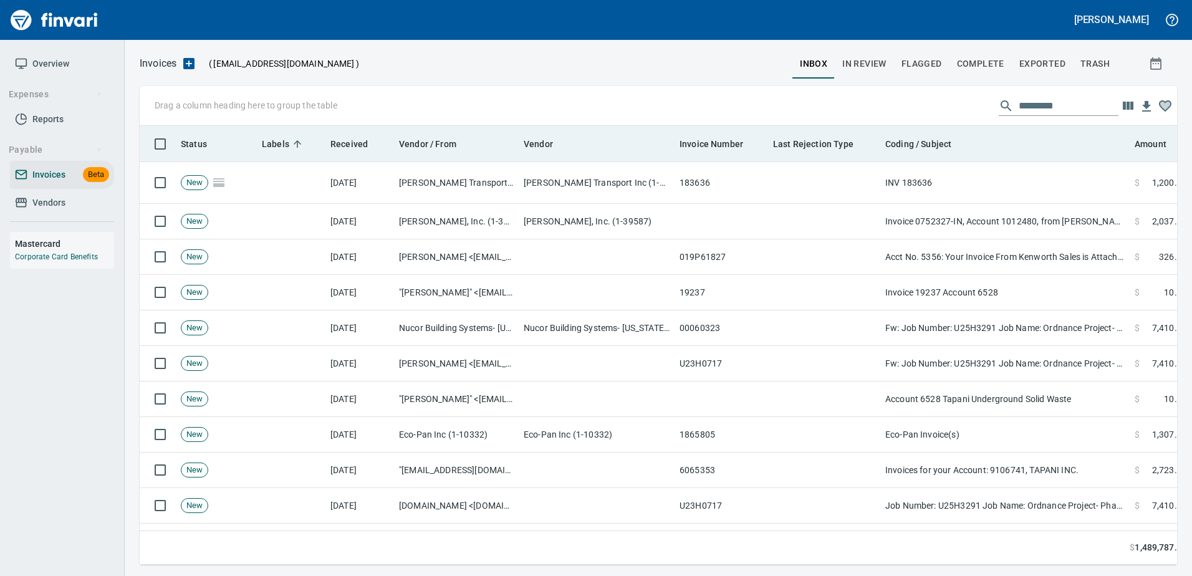
drag, startPoint x: 945, startPoint y: 179, endPoint x: 956, endPoint y: 161, distance: 21.0
click at [946, 175] on td "INV 183636" at bounding box center [1004, 183] width 249 height 42
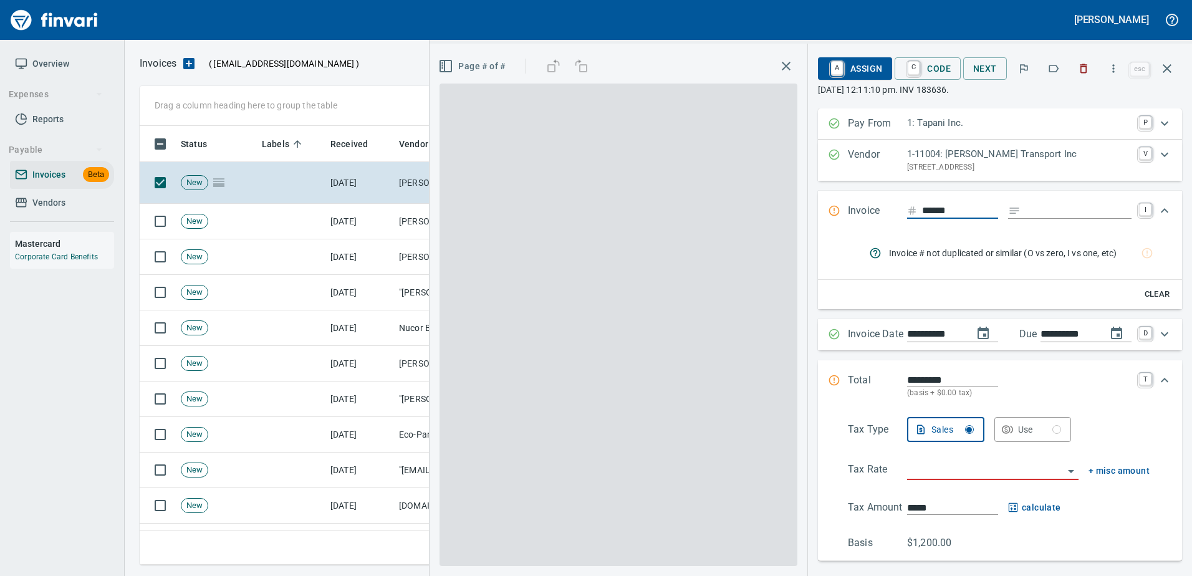
scroll to position [420, 1018]
click at [1057, 66] on icon "button" at bounding box center [1053, 68] width 12 height 12
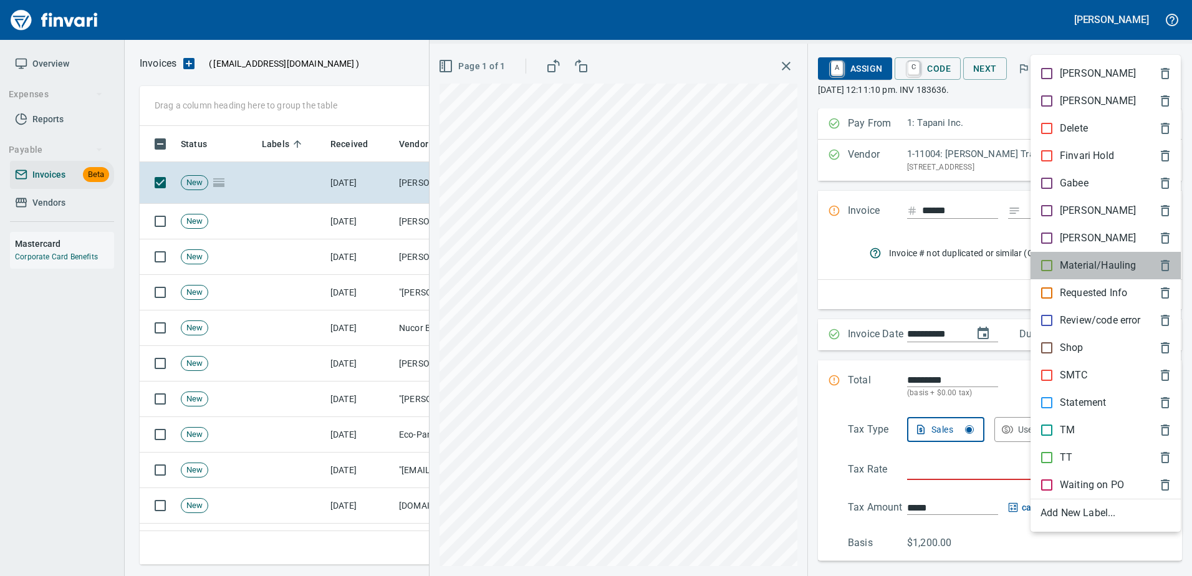
click at [1093, 264] on p "Material/Hauling" at bounding box center [1098, 265] width 76 height 15
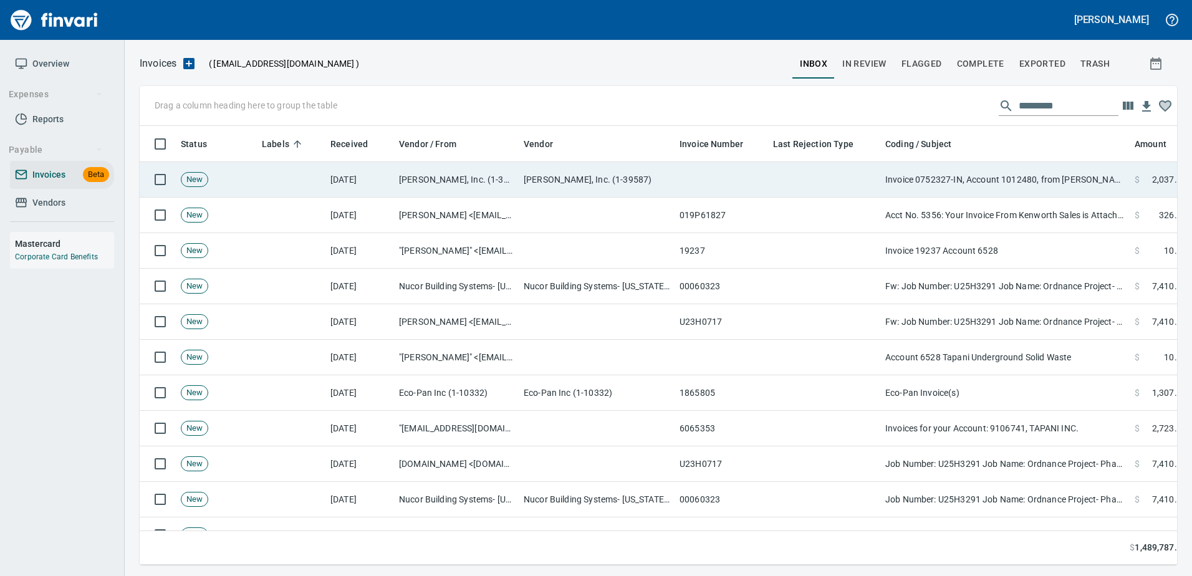
click at [983, 173] on td "Invoice 0752327-IN, Account 1012480, from [PERSON_NAME]" at bounding box center [1004, 180] width 249 height 36
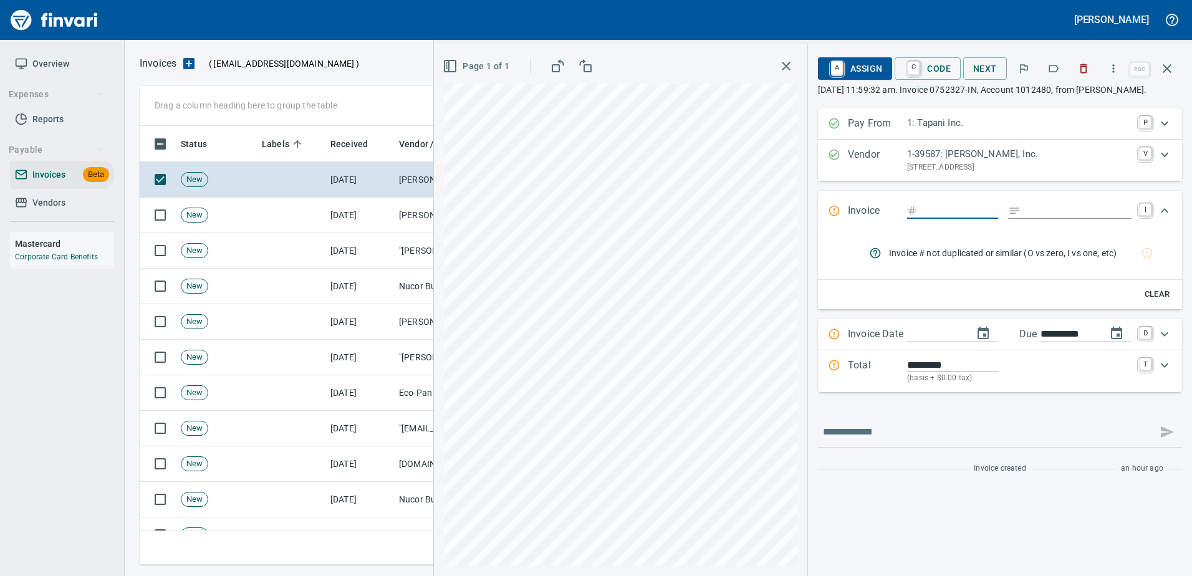
click at [1050, 62] on button "button" at bounding box center [1053, 68] width 27 height 27
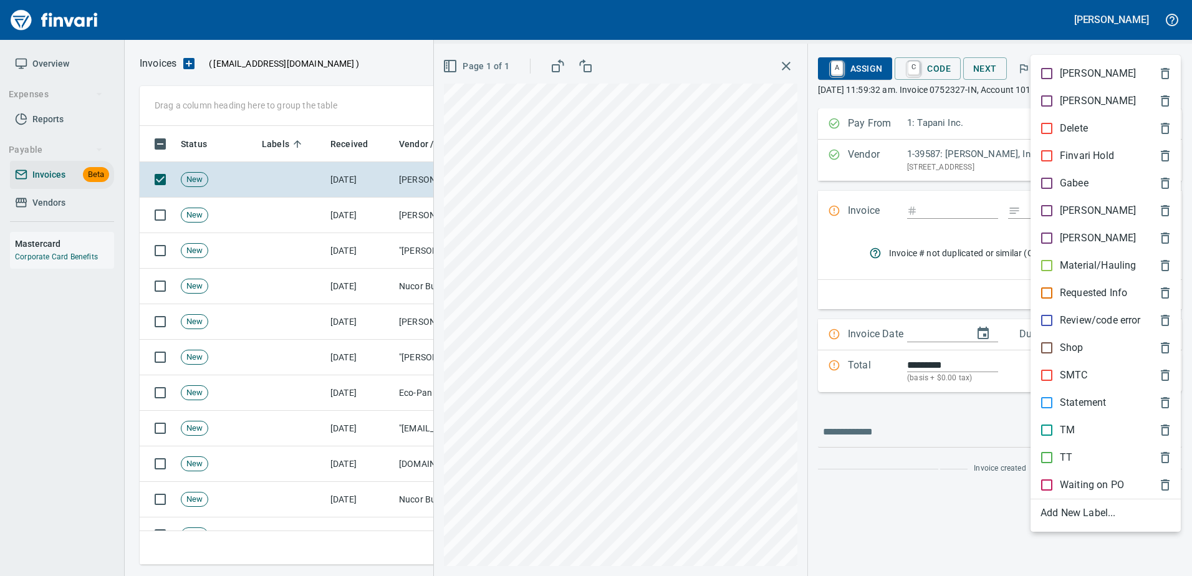
scroll to position [420, 1018]
click at [1069, 341] on p "Shop" at bounding box center [1072, 347] width 24 height 15
